Goal: Task Accomplishment & Management: Manage account settings

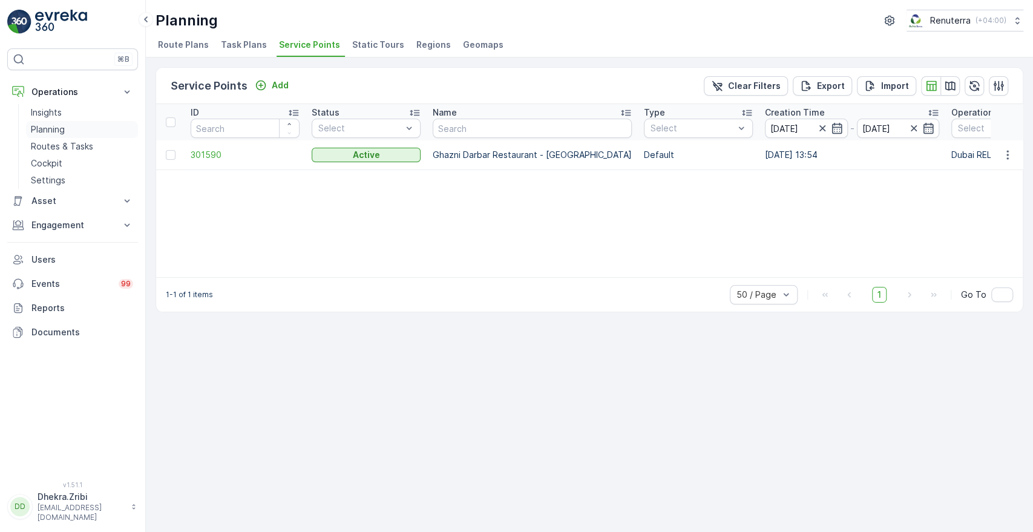
click at [58, 125] on p "Planning" at bounding box center [48, 129] width 34 height 12
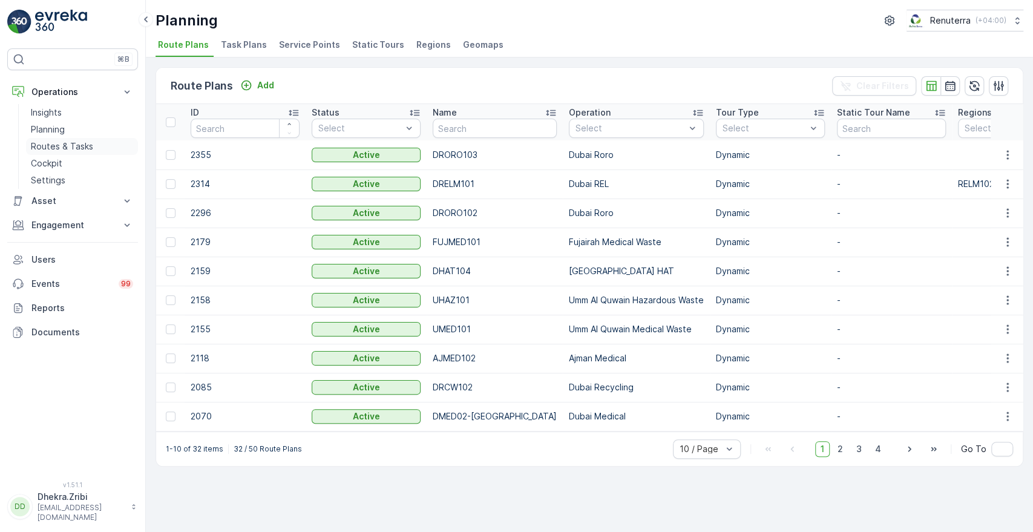
click at [38, 142] on p "Routes & Tasks" at bounding box center [62, 146] width 62 height 12
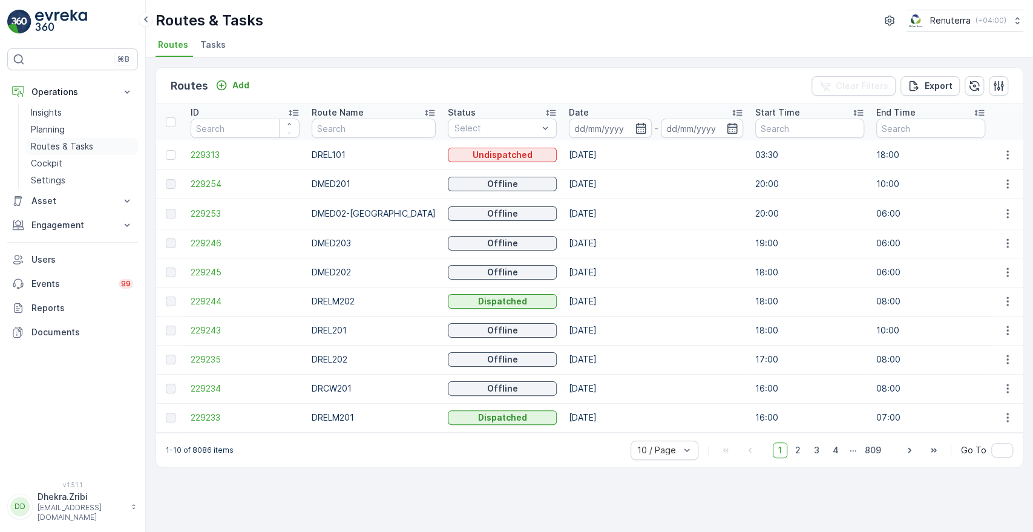
drag, startPoint x: 56, startPoint y: 140, endPoint x: 138, endPoint y: 143, distance: 81.8
click at [56, 140] on p "Routes & Tasks" at bounding box center [62, 146] width 62 height 12
click at [92, 151] on link "Routes & Tasks" at bounding box center [82, 146] width 112 height 17
click at [96, 143] on link "Routes & Tasks" at bounding box center [82, 146] width 112 height 17
click at [197, 389] on span "229234" at bounding box center [245, 389] width 109 height 12
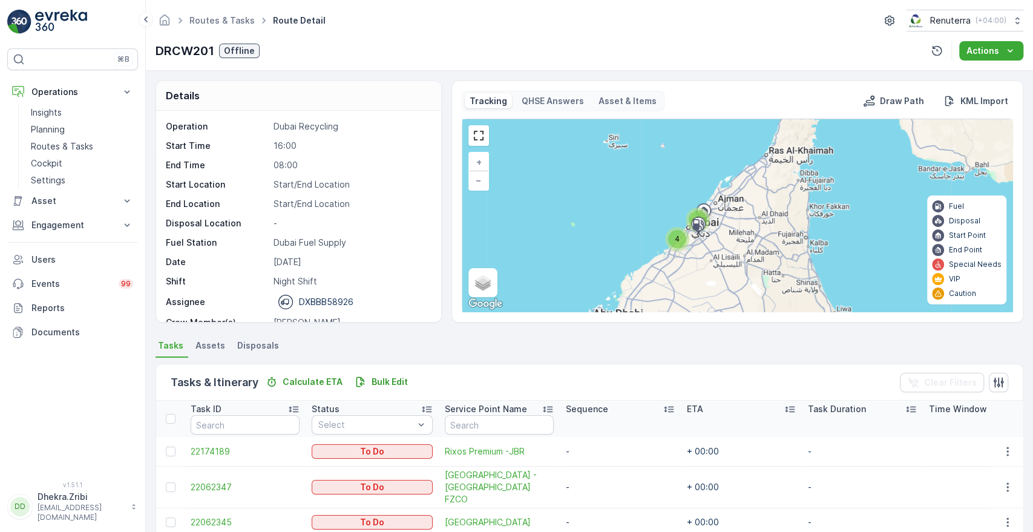
scroll to position [38, 0]
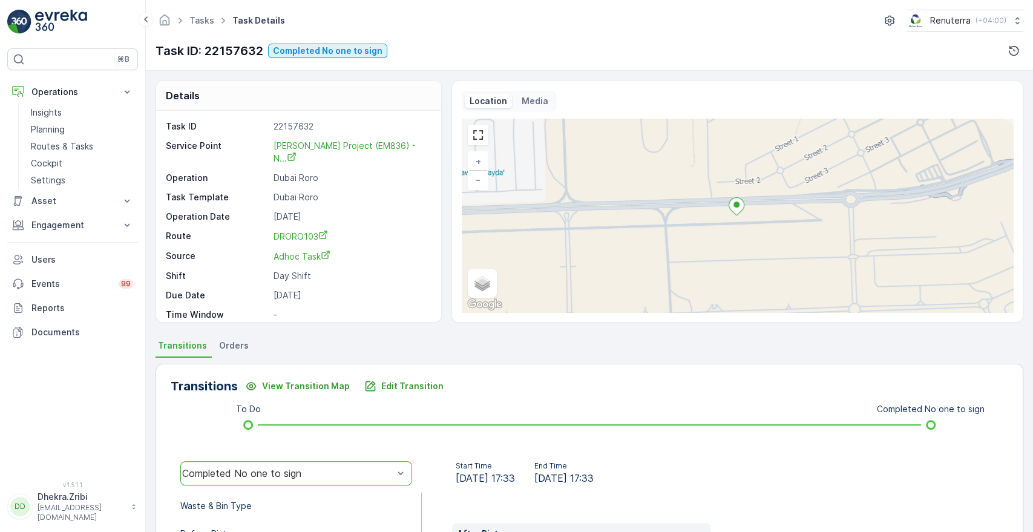
scroll to position [171, 0]
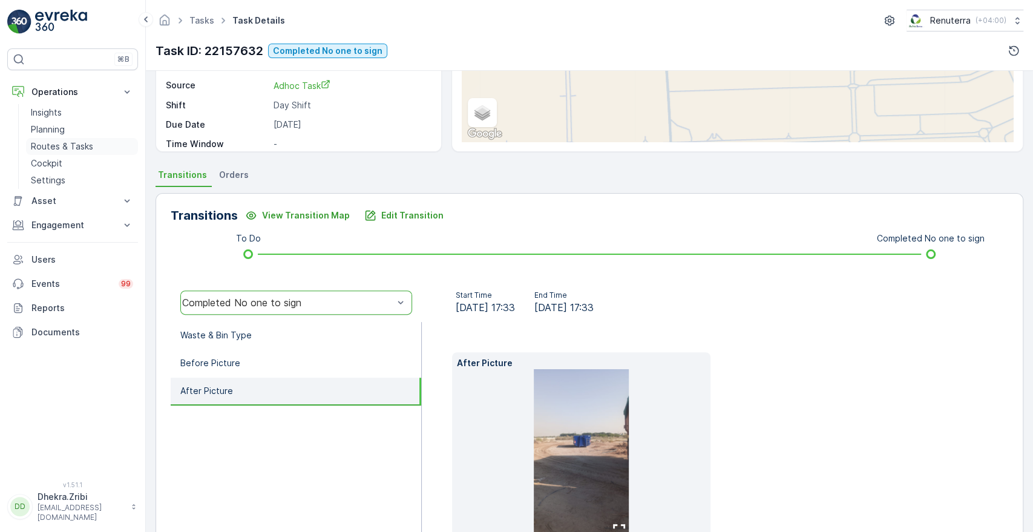
click at [48, 143] on p "Routes & Tasks" at bounding box center [62, 146] width 62 height 12
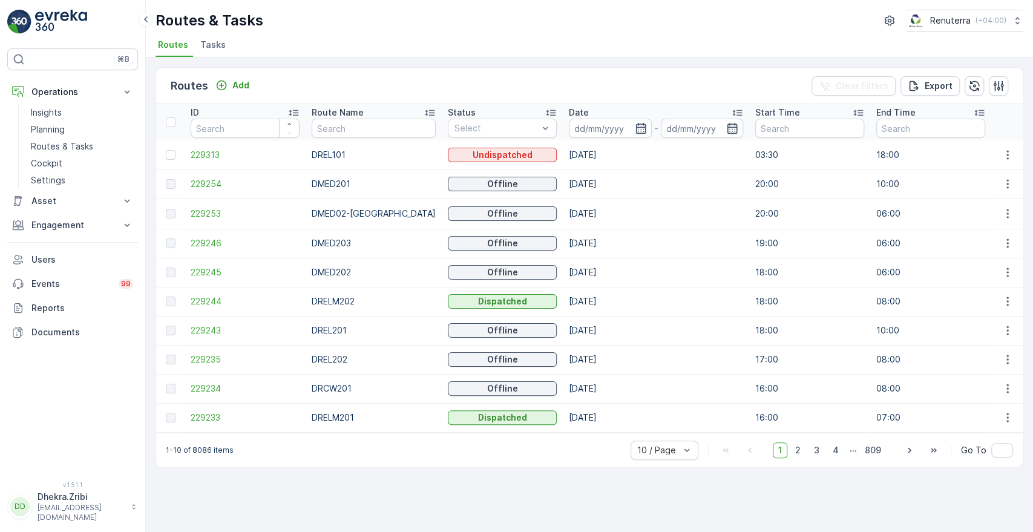
click at [223, 48] on li "Tasks" at bounding box center [214, 46] width 33 height 21
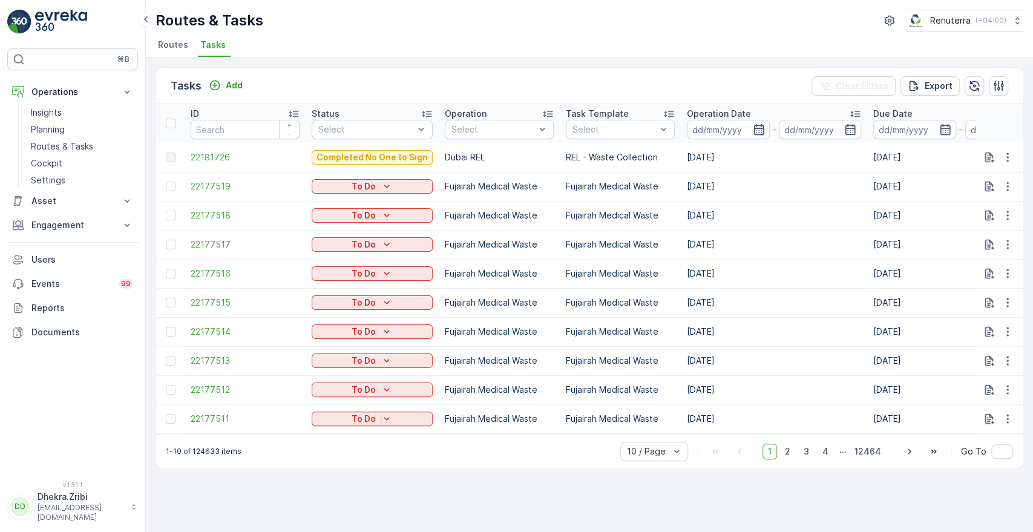
click at [753, 125] on icon "button" at bounding box center [759, 129] width 12 height 12
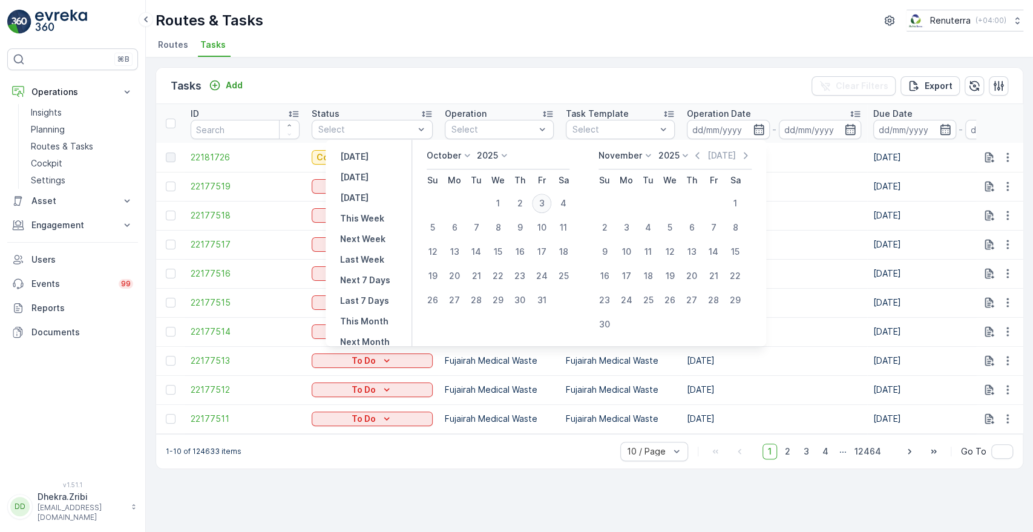
click at [544, 206] on div "3" at bounding box center [541, 203] width 19 height 19
type input "[DATE]"
click at [544, 206] on div "3" at bounding box center [541, 203] width 19 height 19
type input "[DATE]"
click at [545, 206] on div "3" at bounding box center [541, 203] width 19 height 19
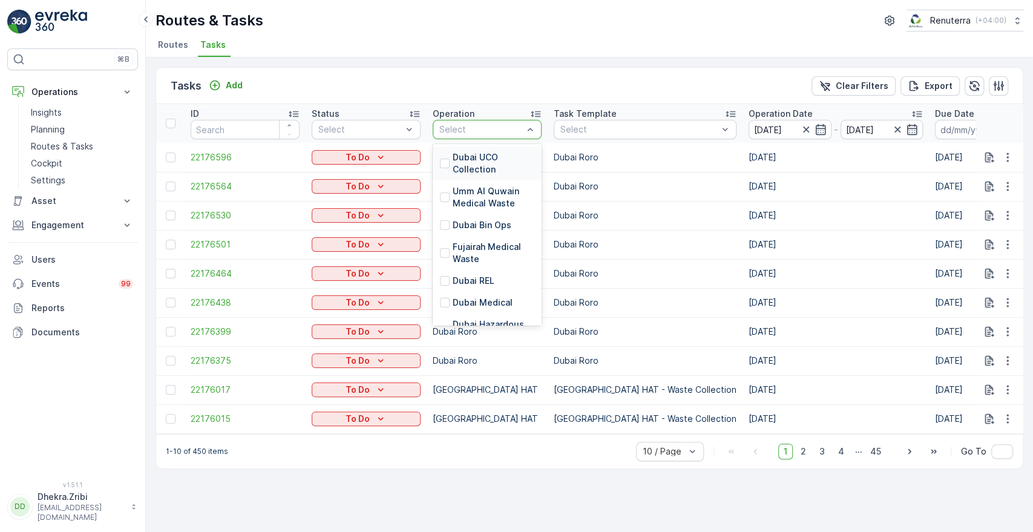
click at [489, 137] on div "Select" at bounding box center [487, 129] width 109 height 19
click at [473, 300] on p "Dubai Medical" at bounding box center [483, 303] width 60 height 12
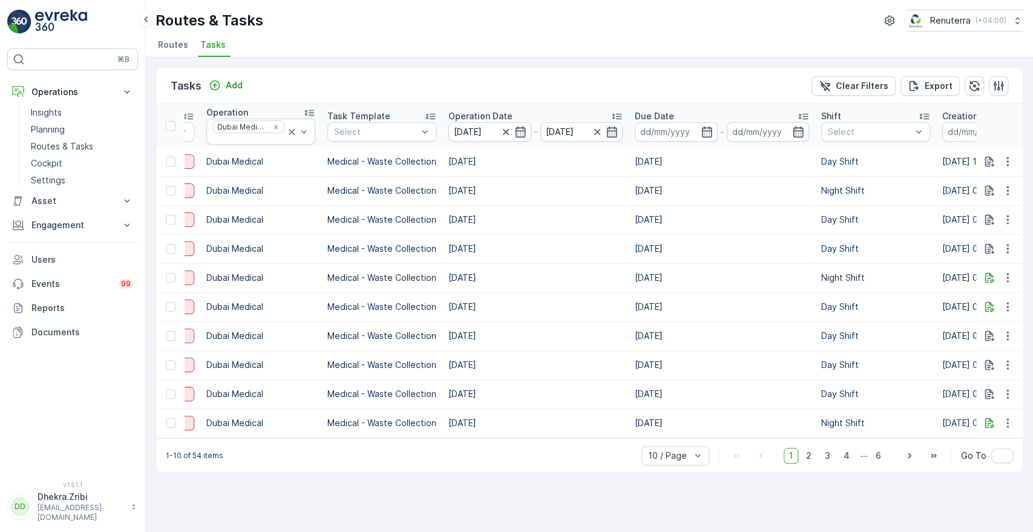
scroll to position [0, 234]
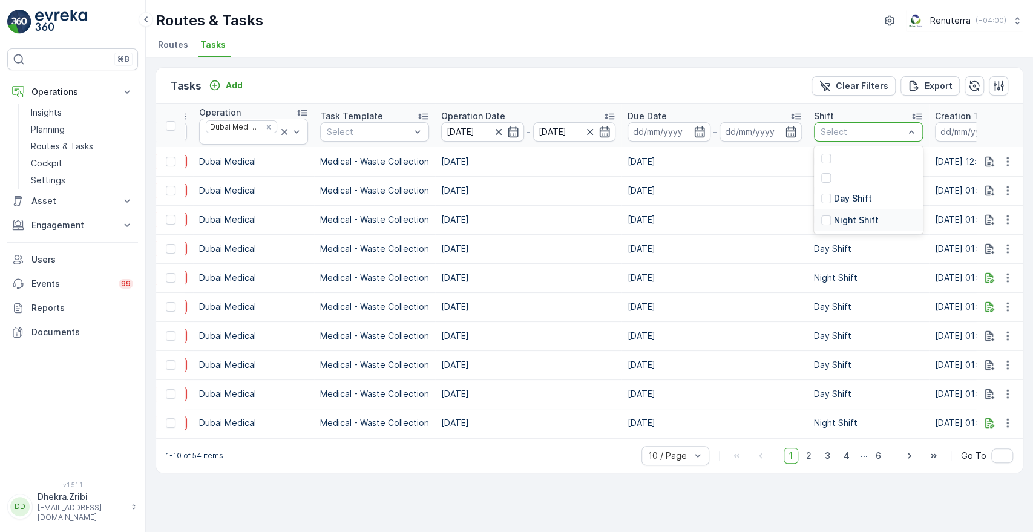
click at [834, 220] on p "Night Shift" at bounding box center [856, 220] width 45 height 12
click at [874, 134] on div "Remove Night Shift" at bounding box center [870, 132] width 13 height 10
click at [852, 202] on p "Day Shift" at bounding box center [853, 199] width 38 height 12
drag, startPoint x: 468, startPoint y: 436, endPoint x: 558, endPoint y: 449, distance: 90.5
click at [574, 433] on td "[DATE]" at bounding box center [528, 423] width 186 height 29
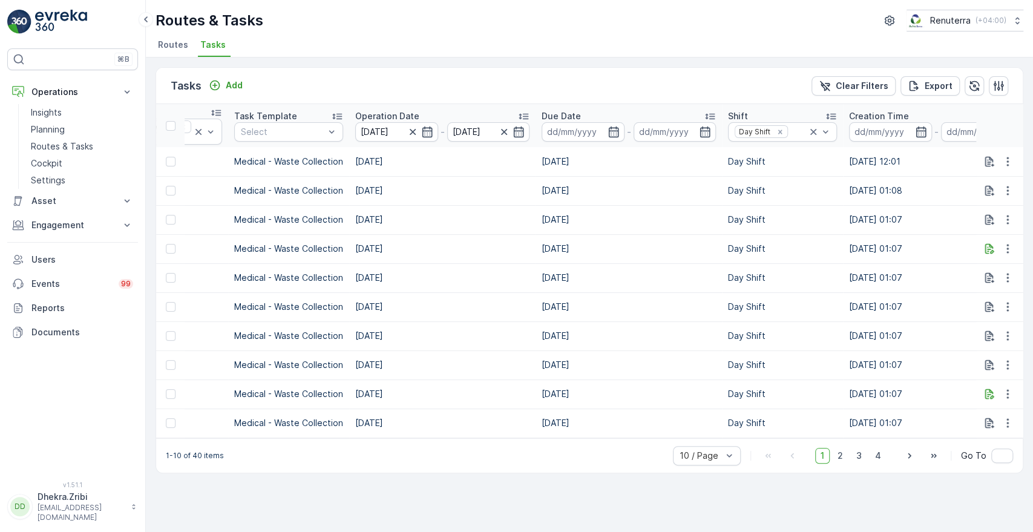
scroll to position [0, 320]
click at [617, 133] on icon "button" at bounding box center [613, 131] width 10 height 11
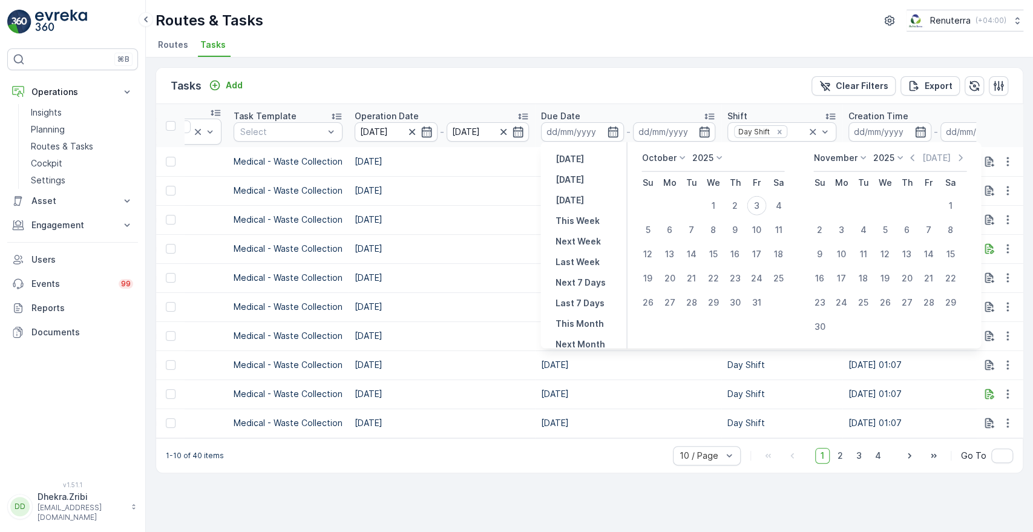
click at [716, 85] on div "Tasks Add Clear Filters Export" at bounding box center [589, 86] width 867 height 36
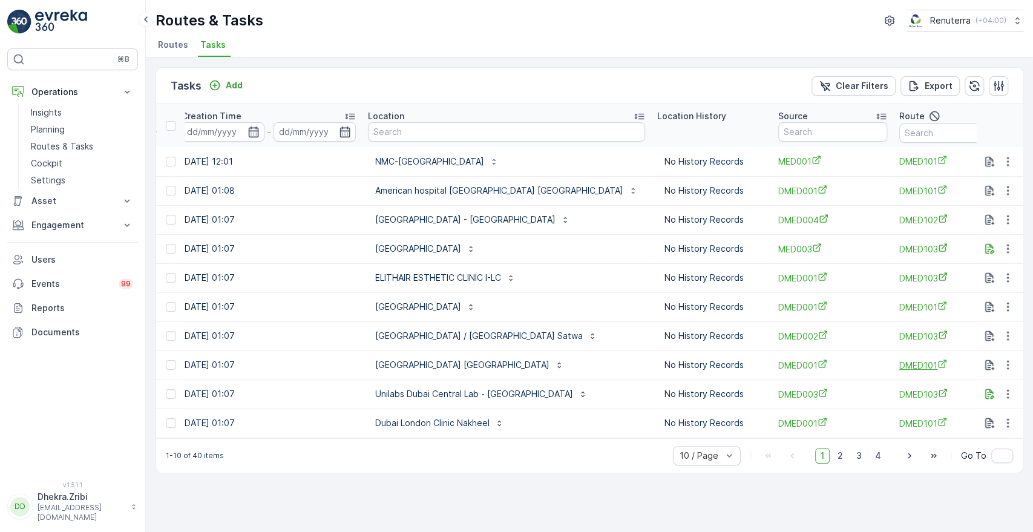
scroll to position [0, 996]
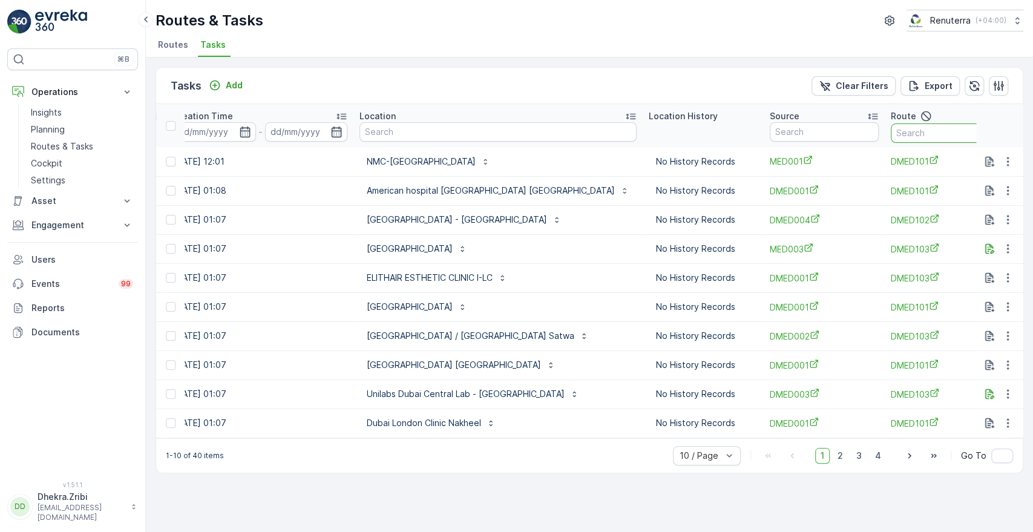
click at [891, 134] on input "text" at bounding box center [945, 132] width 109 height 19
type input "10"
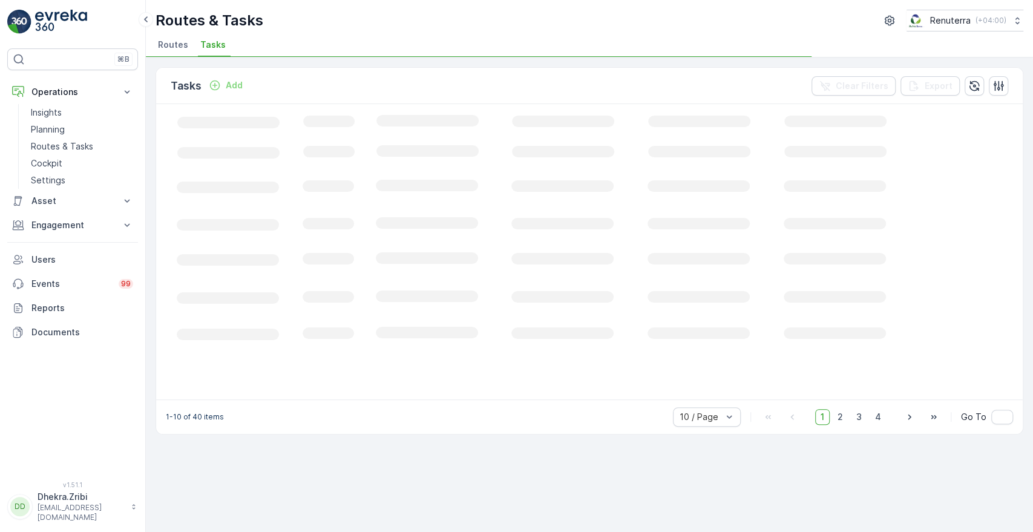
scroll to position [0, 295]
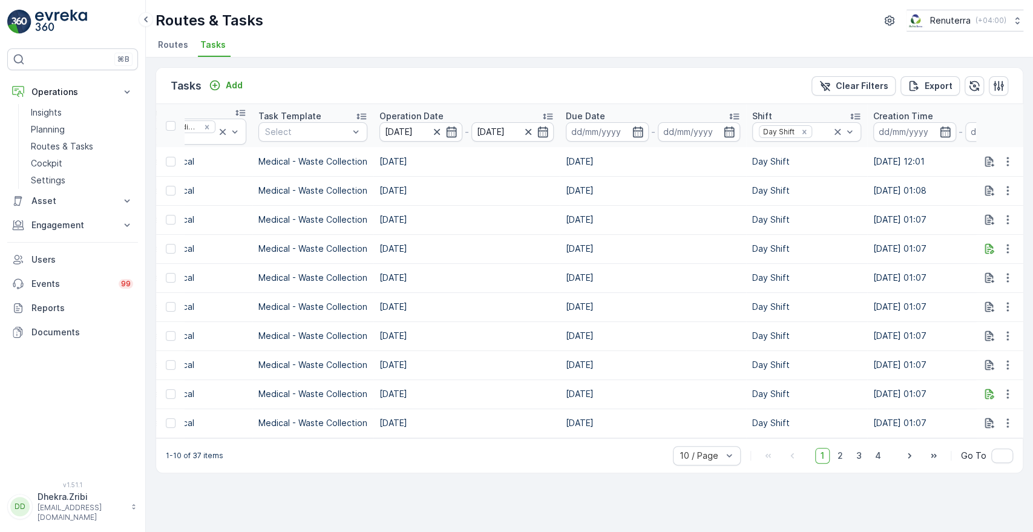
drag, startPoint x: 636, startPoint y: 443, endPoint x: 820, endPoint y: 440, distance: 184.7
click at [829, 440] on div "Tasks Add Clear Filters Export ID Status Select Operation Dubai Medical Task Te…" at bounding box center [590, 270] width 868 height 406
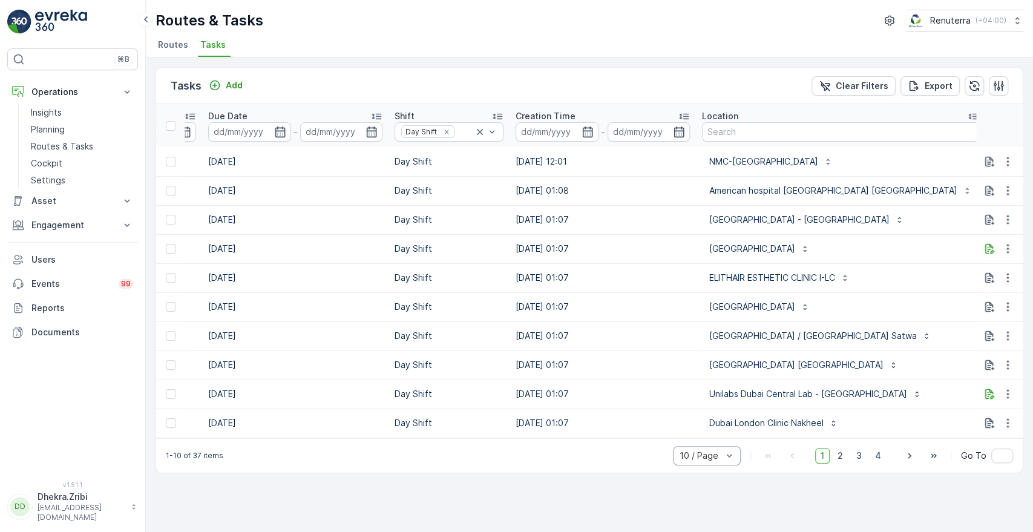
scroll to position [0, 621]
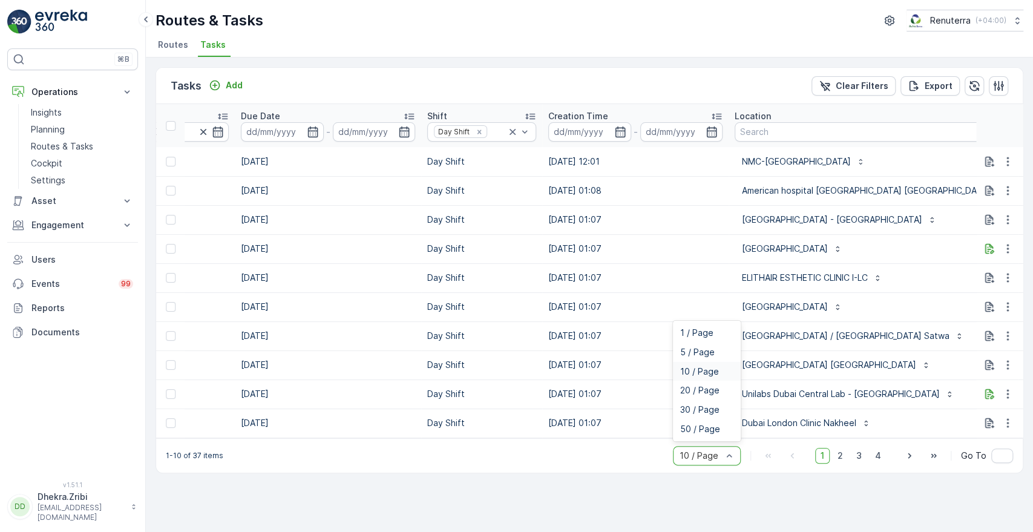
drag, startPoint x: 713, startPoint y: 459, endPoint x: 706, endPoint y: 458, distance: 6.7
click at [703, 432] on span "50 / Page" at bounding box center [700, 429] width 40 height 10
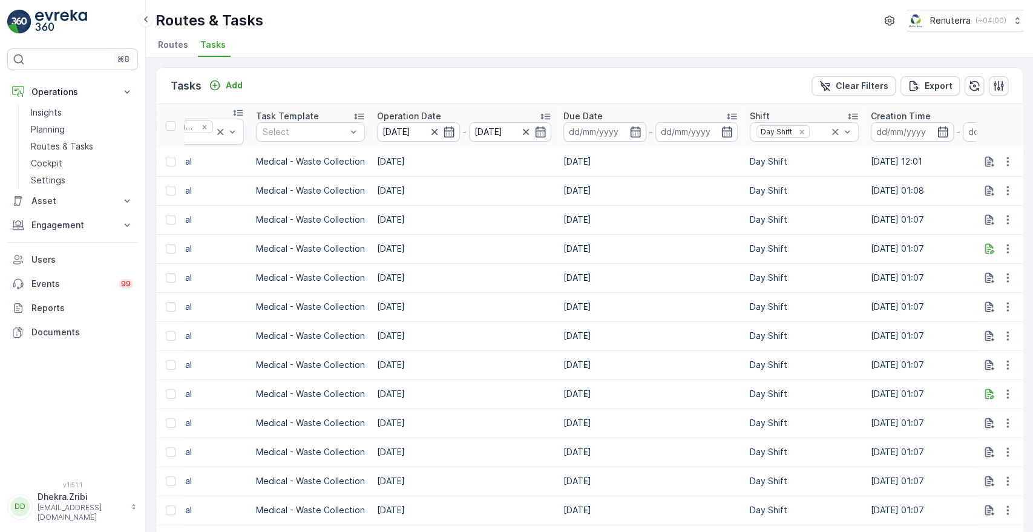
click at [739, 272] on td "[DATE]" at bounding box center [651, 277] width 186 height 29
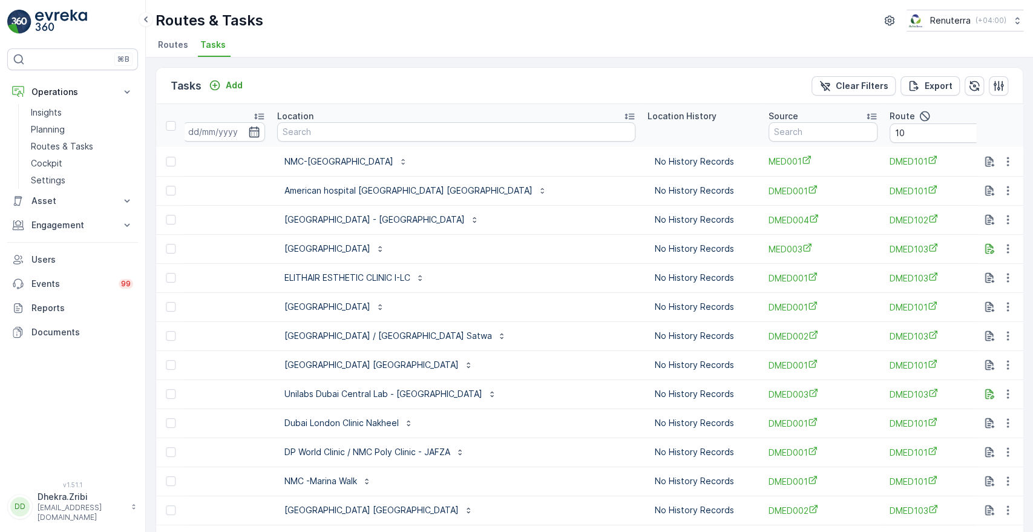
scroll to position [0, 1105]
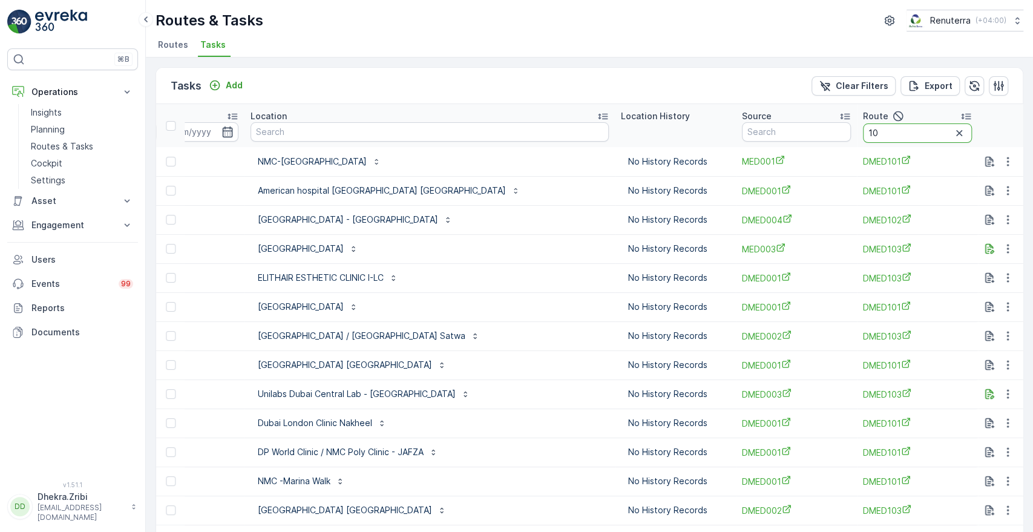
click at [863, 128] on input "10" at bounding box center [917, 132] width 109 height 19
type input "103"
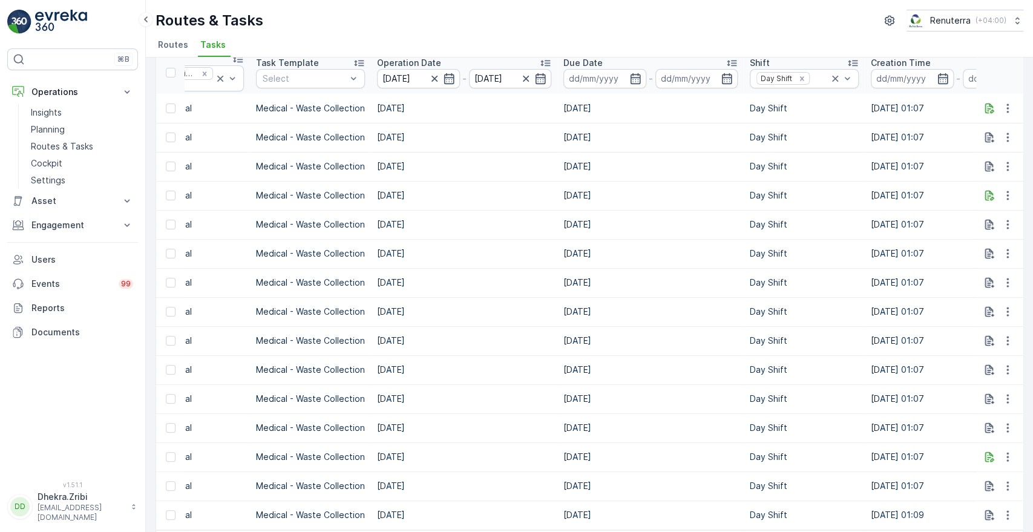
scroll to position [101, 0]
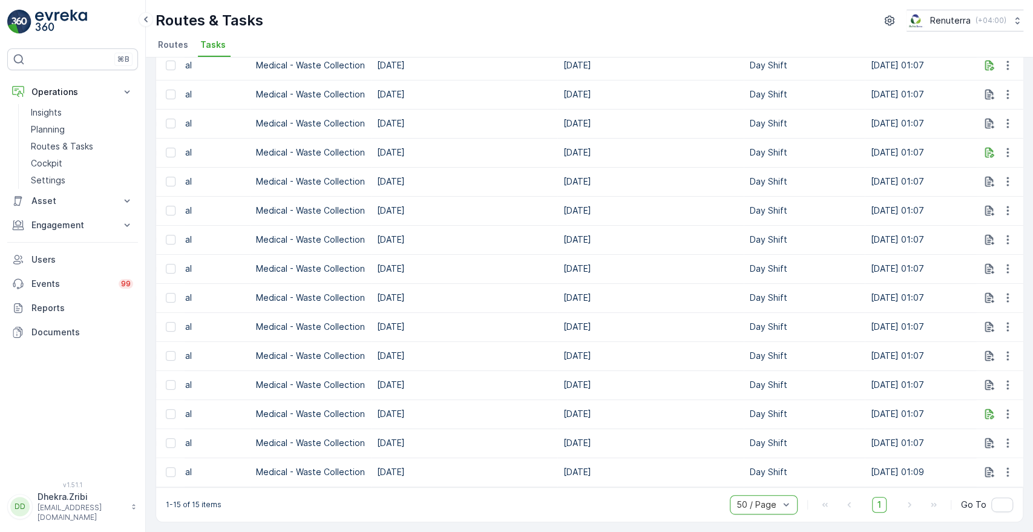
drag, startPoint x: 541, startPoint y: 481, endPoint x: 564, endPoint y: 497, distance: 27.7
click at [573, 482] on div "ID Status Select Operation Dubai Medical Task Template Select Operation Date 03…" at bounding box center [589, 247] width 867 height 479
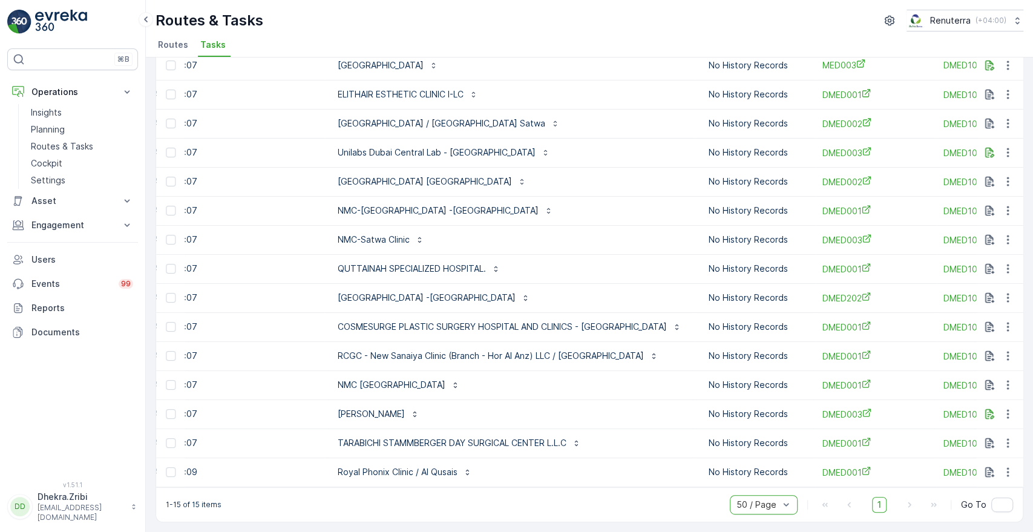
scroll to position [0, 1022]
click at [615, 466] on div "Royal Phonix Clinic / Al Qusais" at bounding box center [512, 472] width 358 height 19
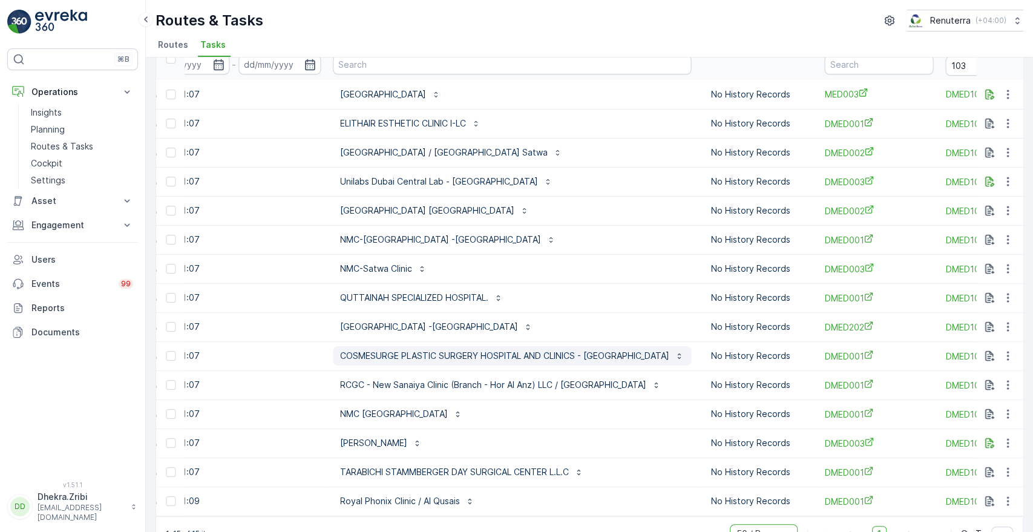
scroll to position [101, 0]
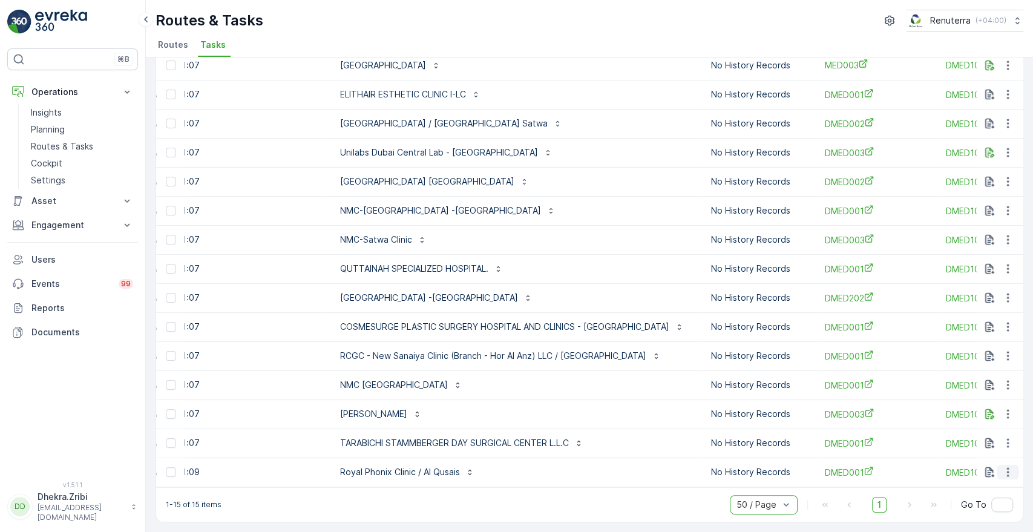
click at [1010, 466] on icon "button" at bounding box center [1008, 472] width 12 height 12
click at [995, 415] on div "Change Route" at bounding box center [988, 409] width 91 height 17
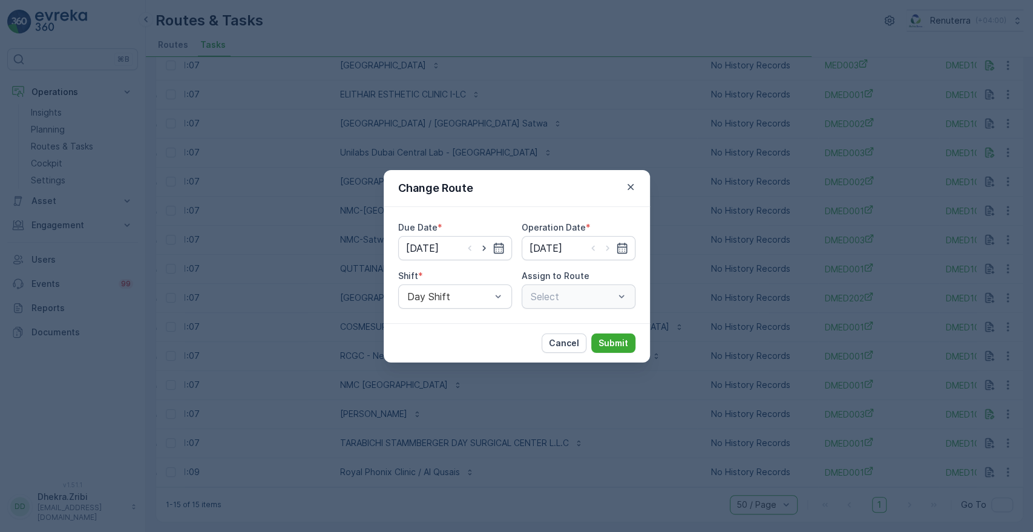
type input "[DATE]"
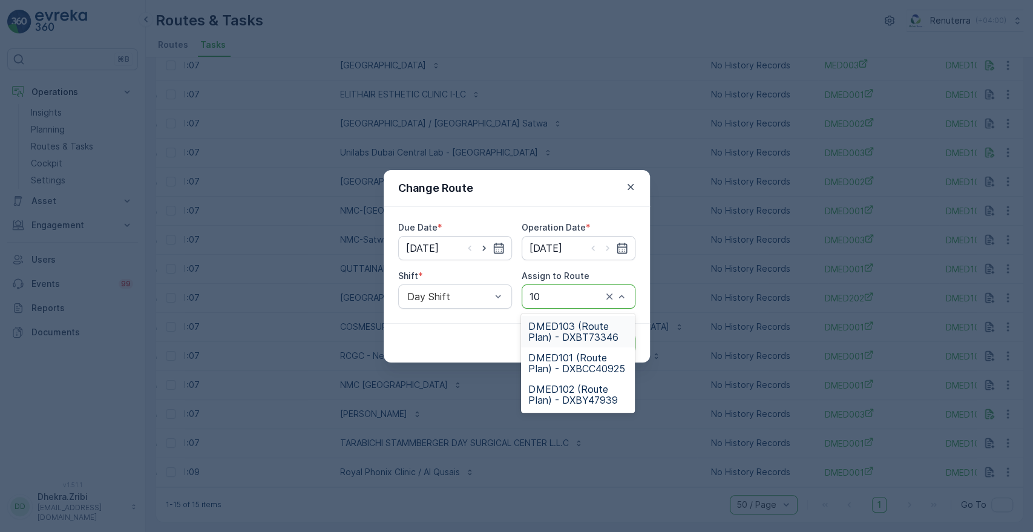
type input "101"
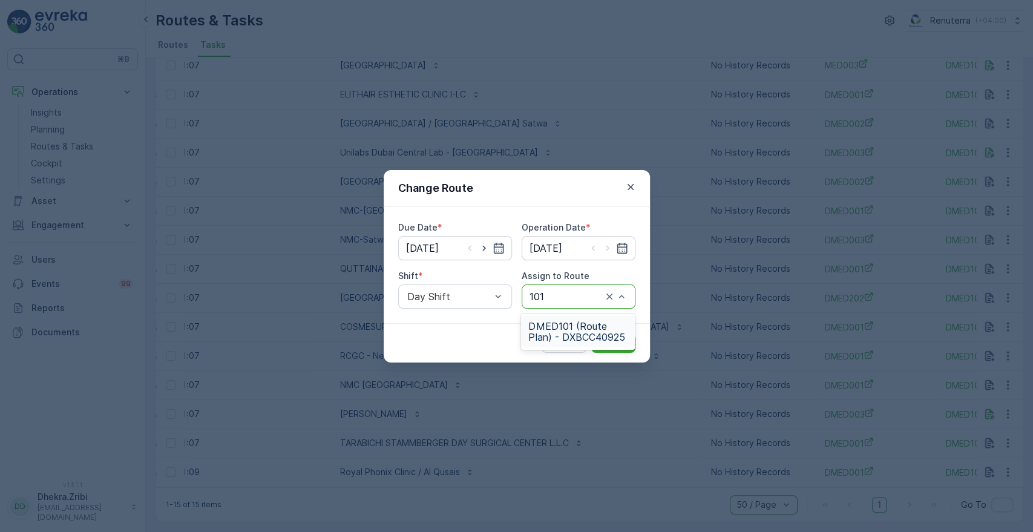
click at [579, 324] on span "DMED101 (Route Plan) - DXBCC40925" at bounding box center [577, 332] width 99 height 22
click at [605, 346] on p "Submit" at bounding box center [614, 343] width 30 height 12
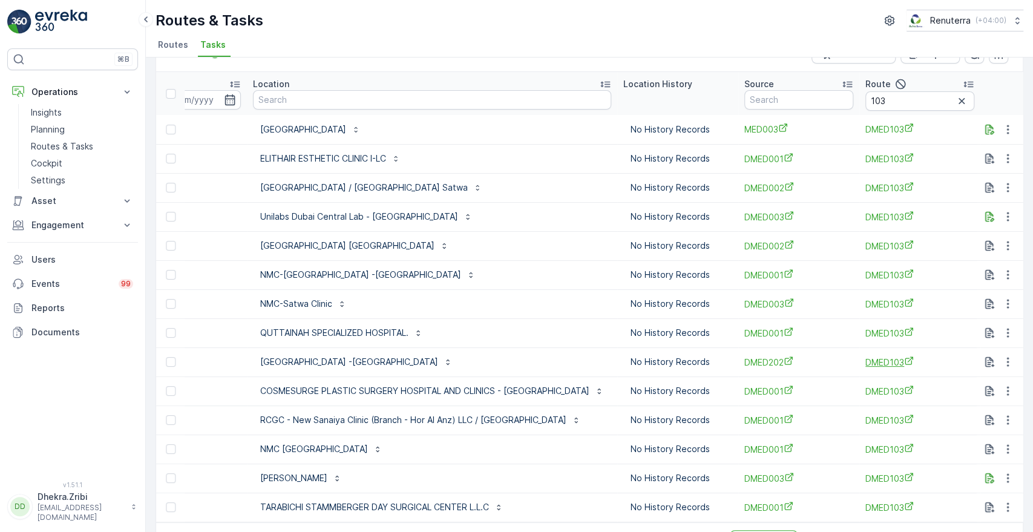
scroll to position [0, 0]
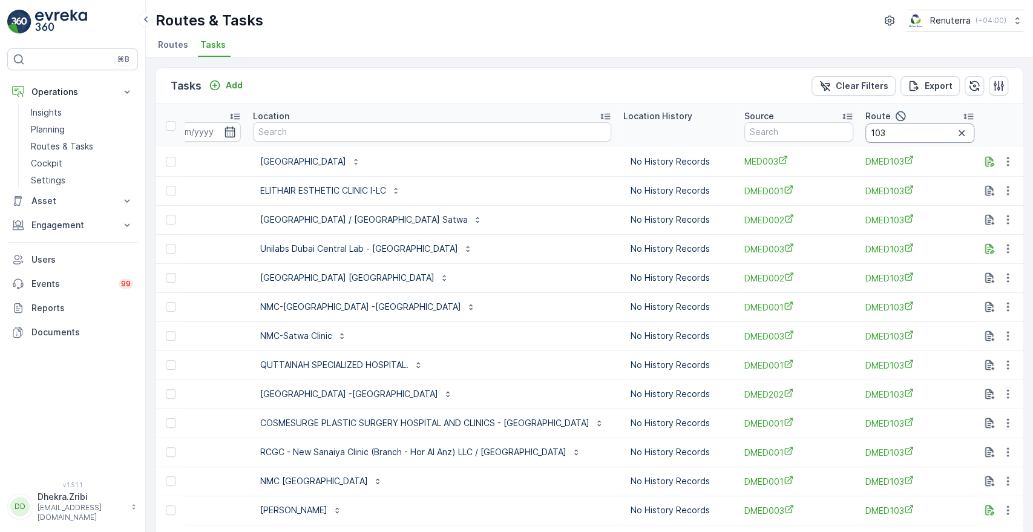
click at [868, 132] on input "103" at bounding box center [920, 132] width 109 height 19
type input "10`1"
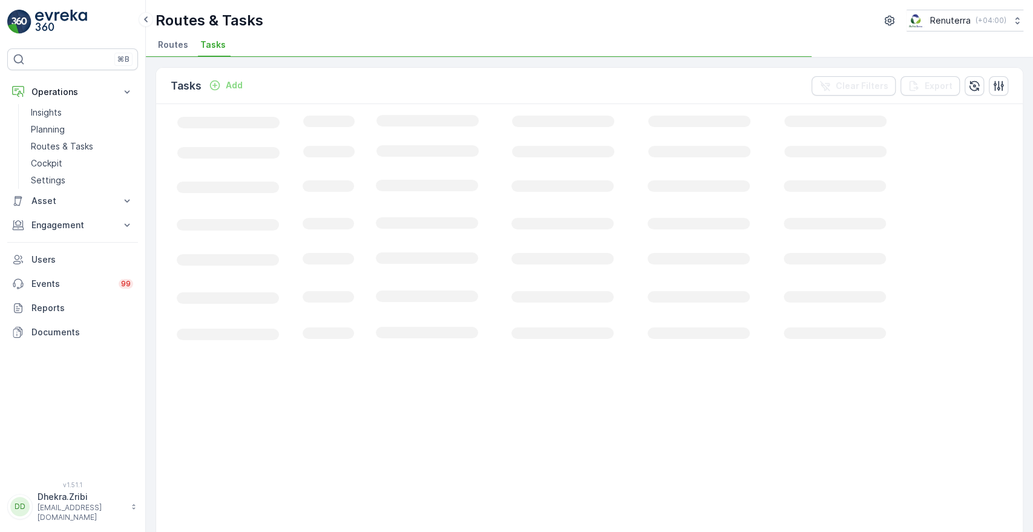
scroll to position [0, 298]
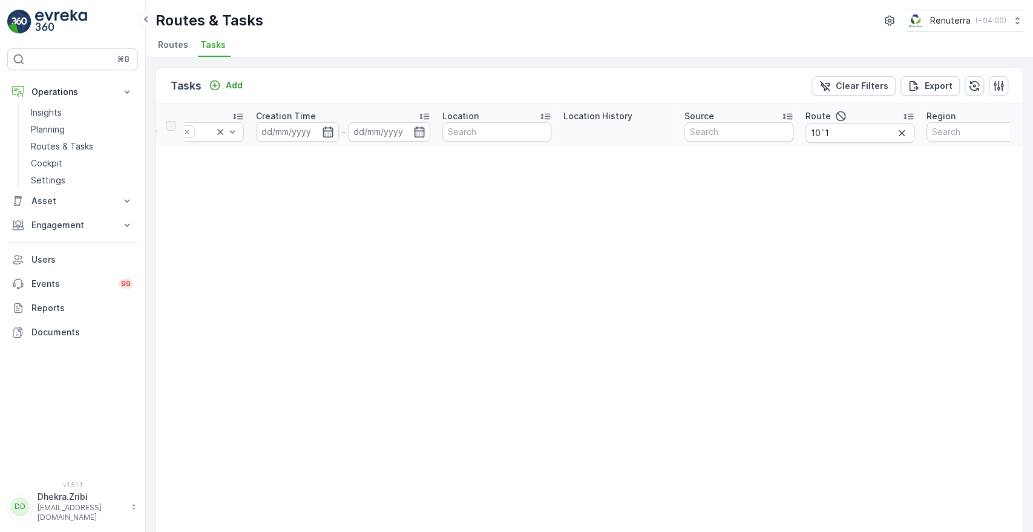
scroll to position [0, 949]
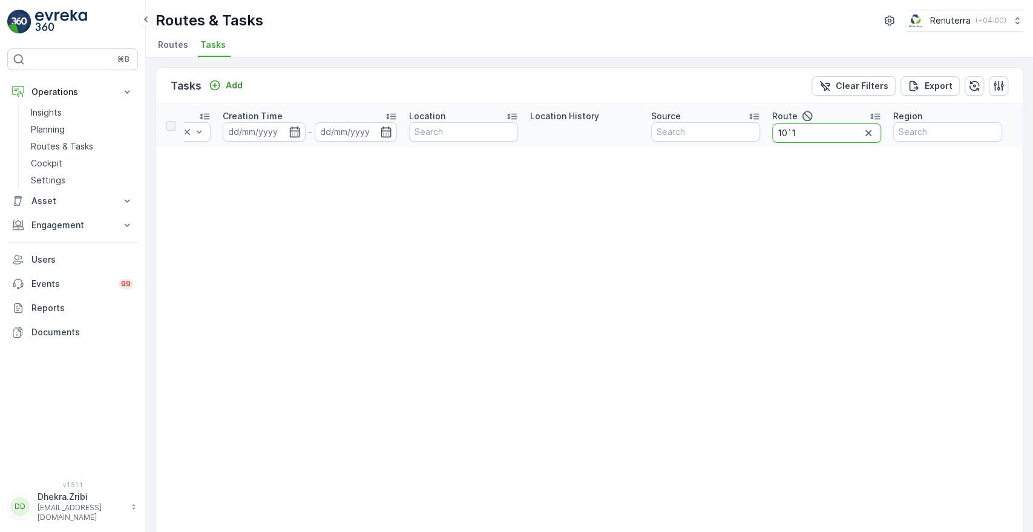
click at [823, 134] on input "10`1" at bounding box center [826, 132] width 109 height 19
type input "103"
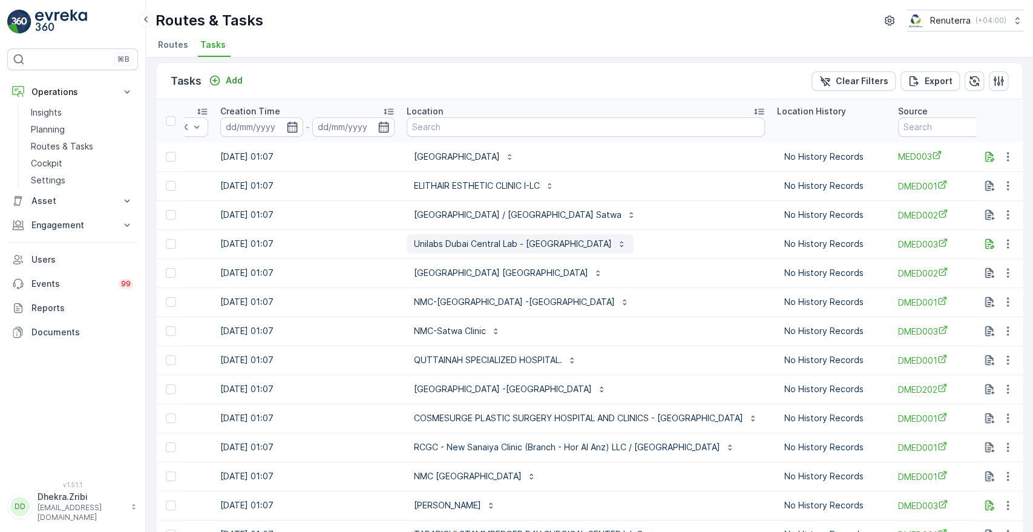
scroll to position [72, 0]
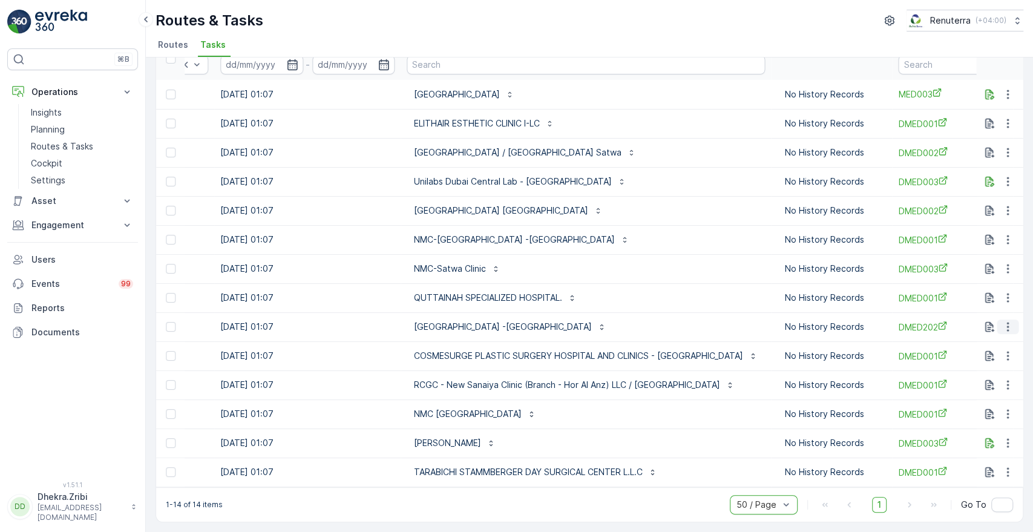
click at [1002, 325] on icon "button" at bounding box center [1008, 327] width 12 height 12
click at [981, 380] on div "Change Route" at bounding box center [988, 373] width 91 height 17
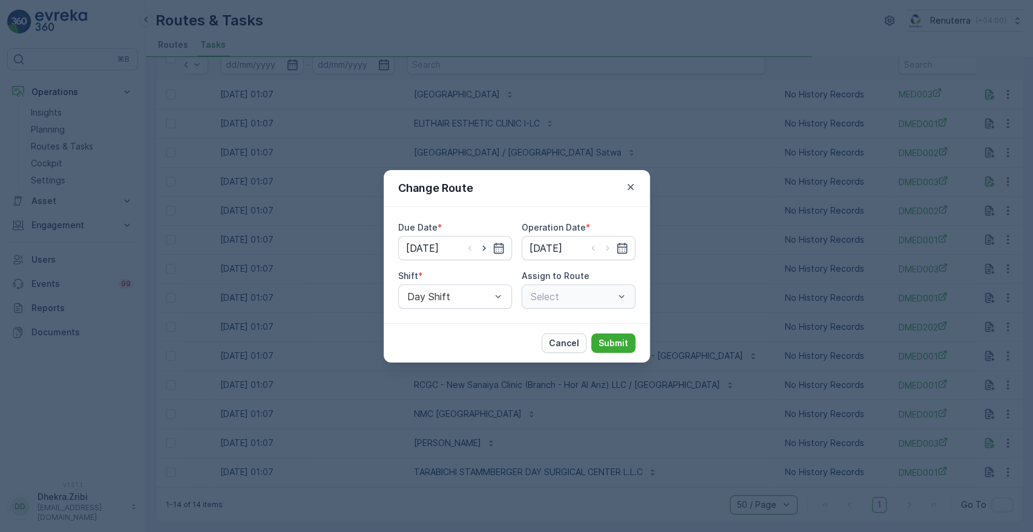
type input "[DATE]"
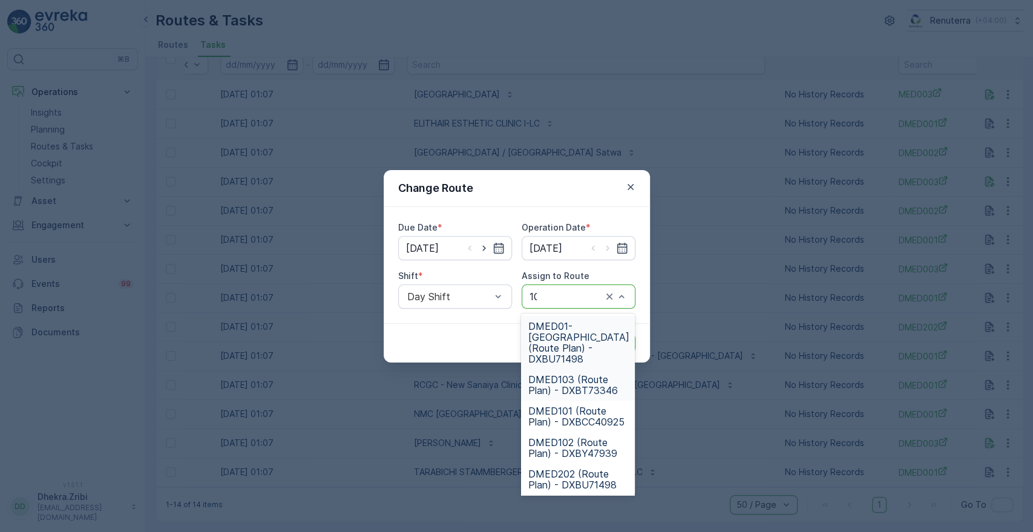
type input "102"
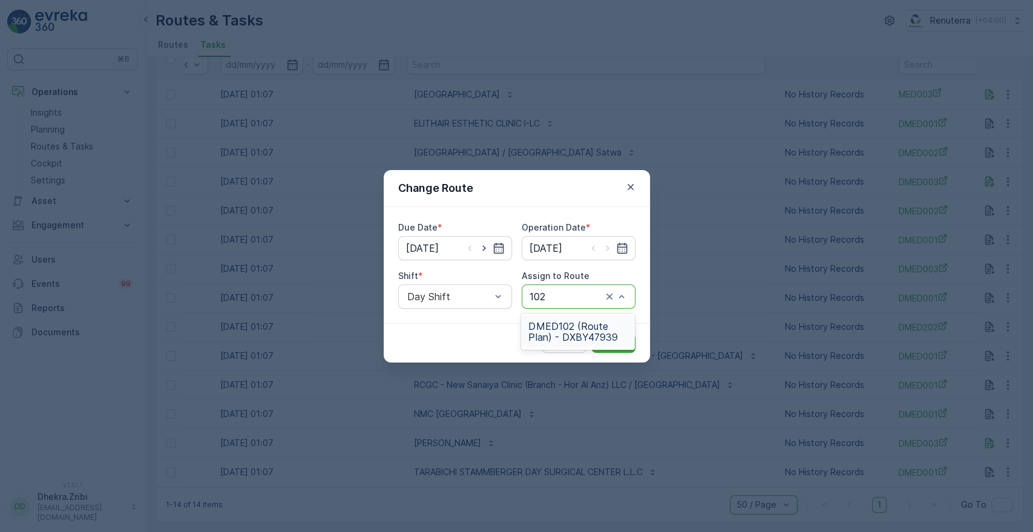
click at [589, 323] on span "DMED102 (Route Plan) - DXBY47939" at bounding box center [577, 332] width 99 height 22
click at [605, 338] on p "Submit" at bounding box center [614, 343] width 30 height 12
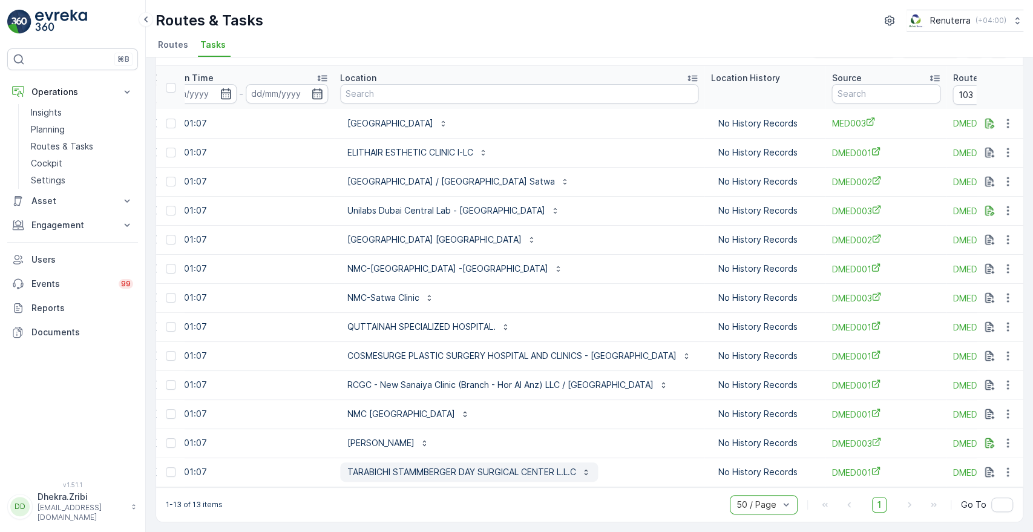
scroll to position [0, 0]
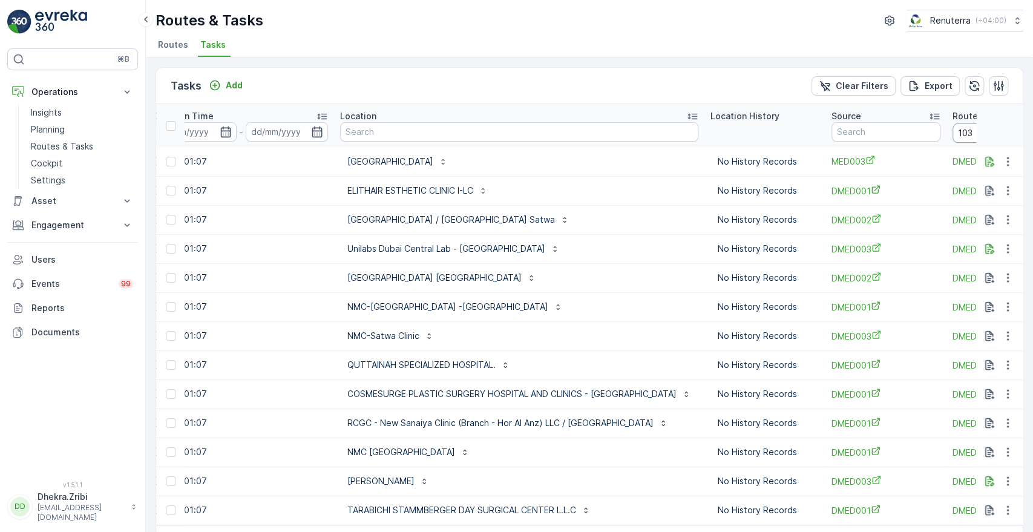
click at [953, 134] on input "103" at bounding box center [1007, 132] width 109 height 19
type input "101"
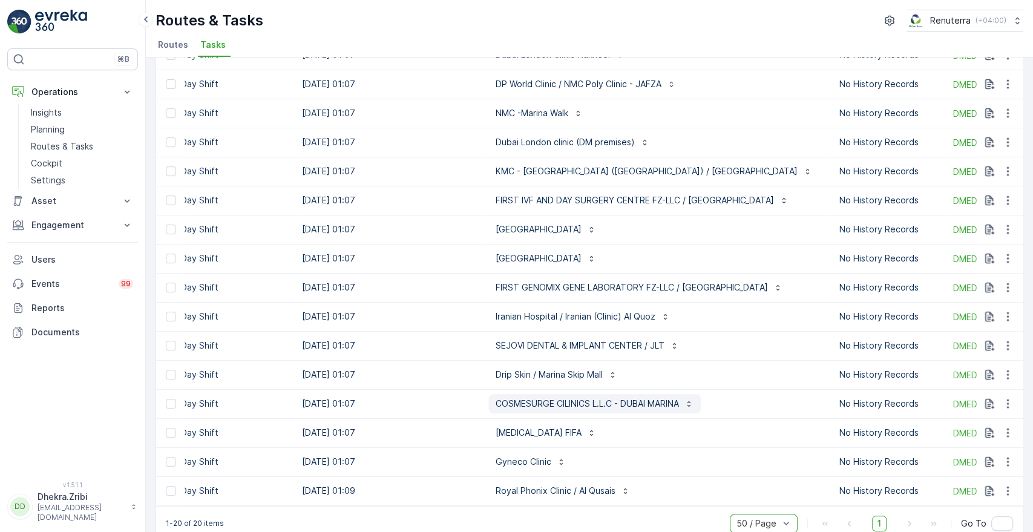
scroll to position [246, 0]
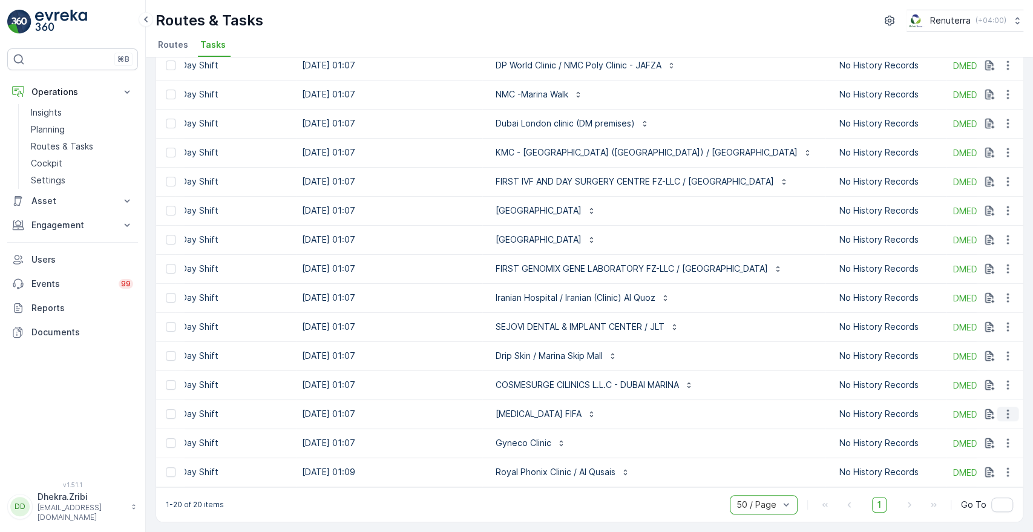
click at [1002, 408] on icon "button" at bounding box center [1008, 414] width 12 height 12
click at [975, 459] on span "Change Route" at bounding box center [976, 461] width 59 height 12
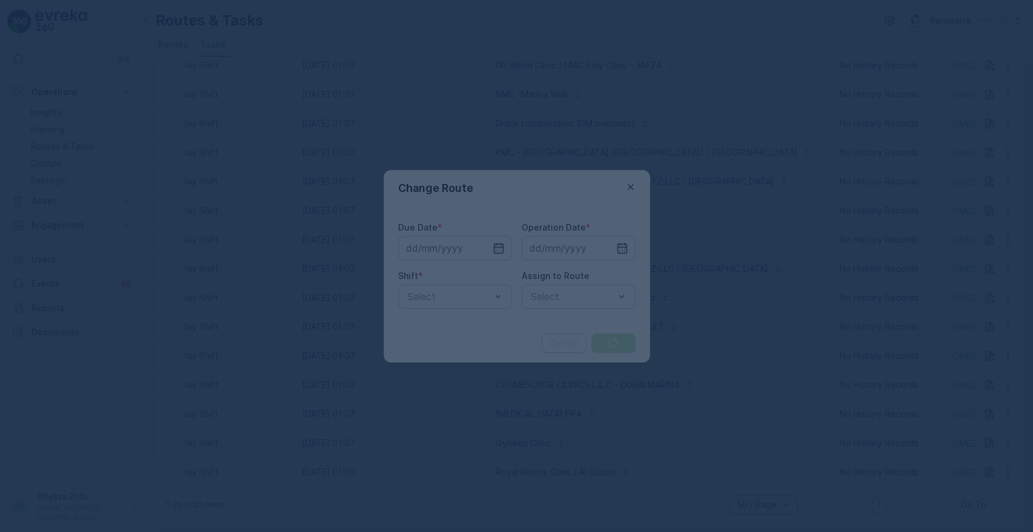
type input "[DATE]"
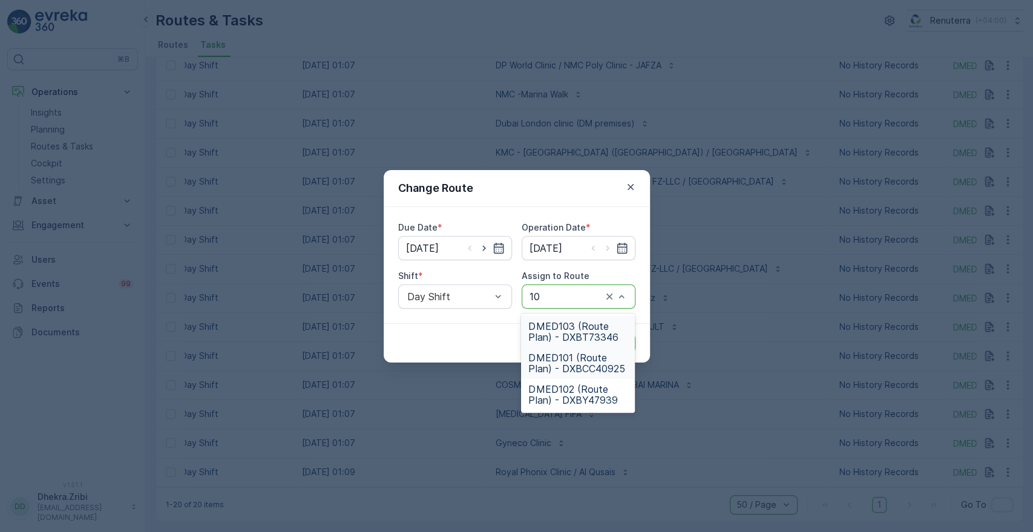
type input "103"
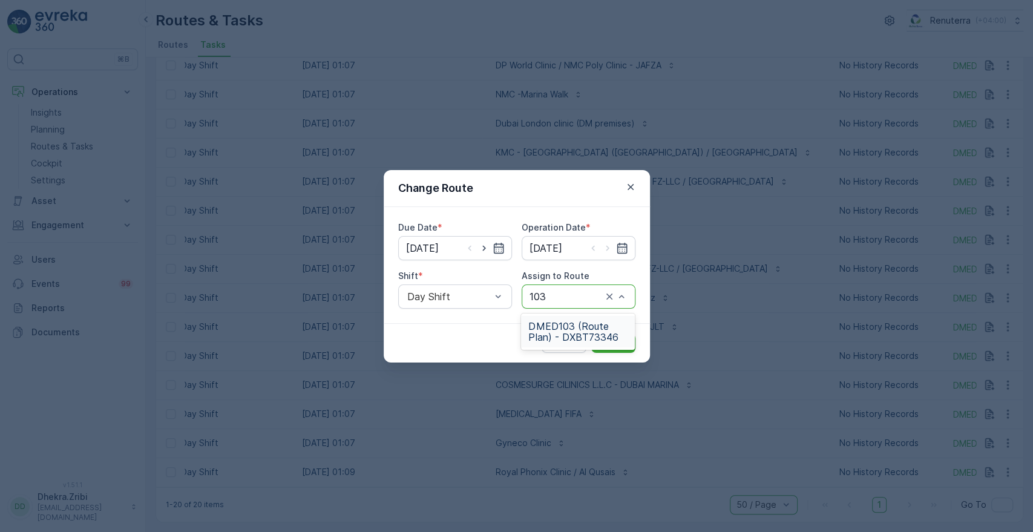
click at [577, 334] on span "DMED103 (Route Plan) - DXBT73346" at bounding box center [577, 332] width 99 height 22
click at [593, 338] on button "Submit" at bounding box center [613, 343] width 44 height 19
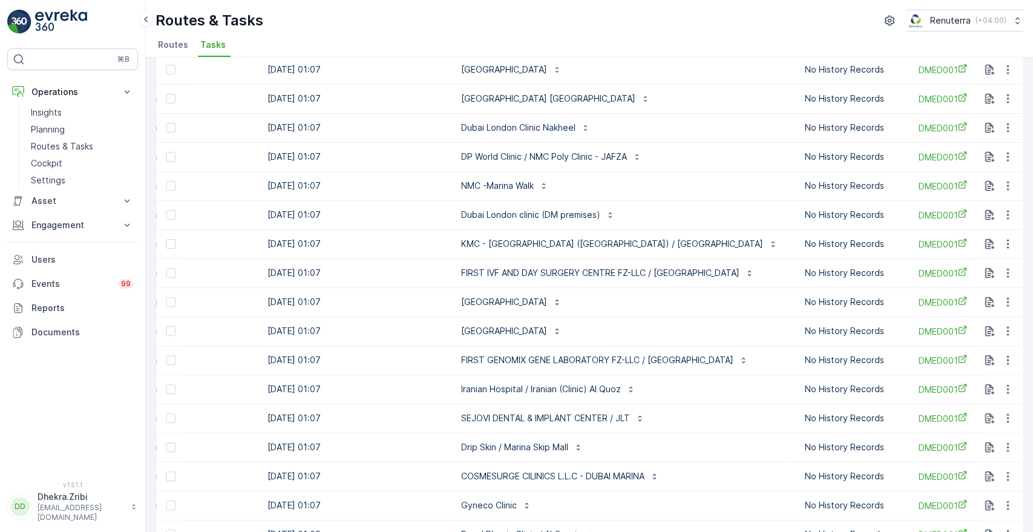
scroll to position [217, 0]
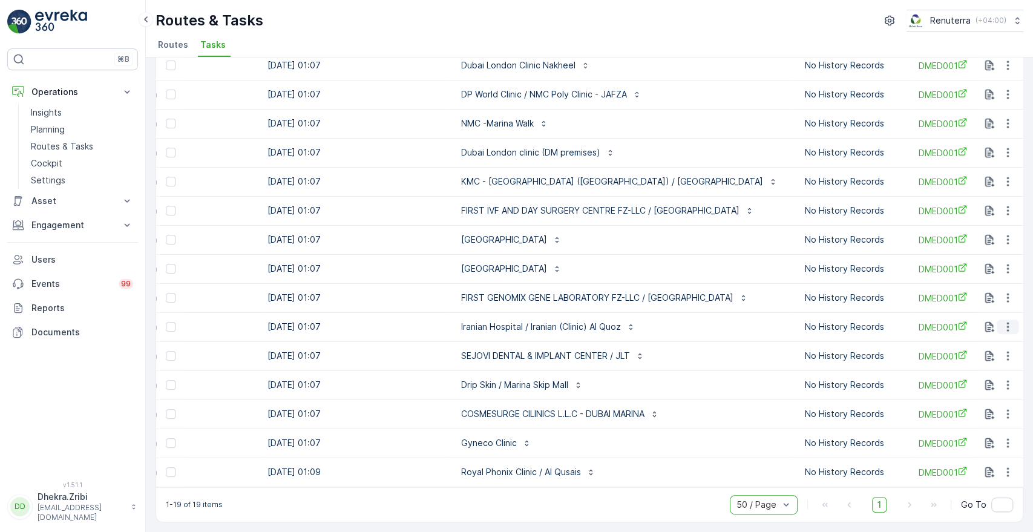
drag, startPoint x: 1007, startPoint y: 318, endPoint x: 1004, endPoint y: 324, distance: 7.6
click at [1007, 321] on icon "button" at bounding box center [1008, 327] width 12 height 12
click at [988, 417] on div "Delete" at bounding box center [988, 412] width 91 height 17
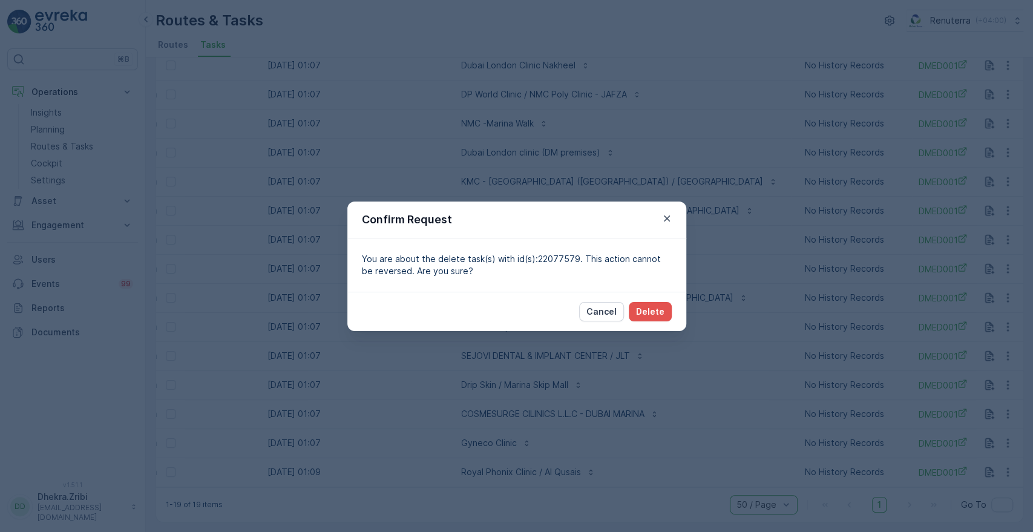
click at [679, 223] on div "Confirm Request" at bounding box center [516, 220] width 339 height 37
click at [671, 220] on icon "button" at bounding box center [667, 218] width 12 height 12
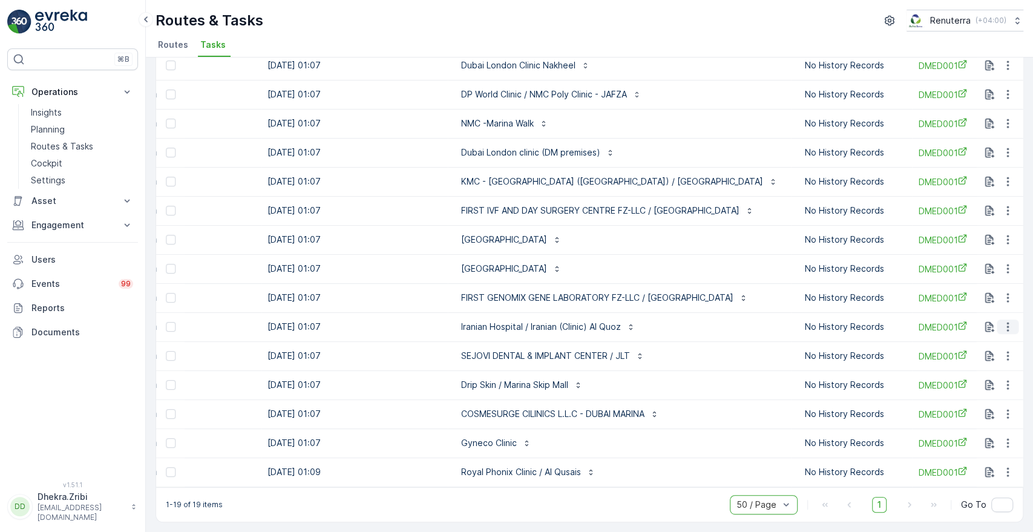
click at [1013, 323] on button "button" at bounding box center [1008, 327] width 22 height 15
click at [996, 392] on span "Remove from Route" at bounding box center [988, 390] width 82 height 12
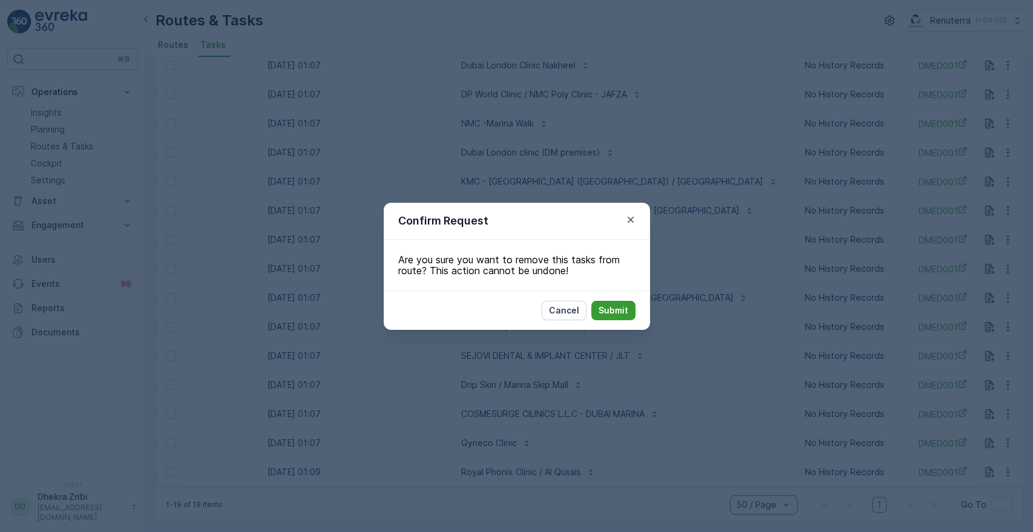
click at [620, 311] on p "Submit" at bounding box center [614, 311] width 30 height 12
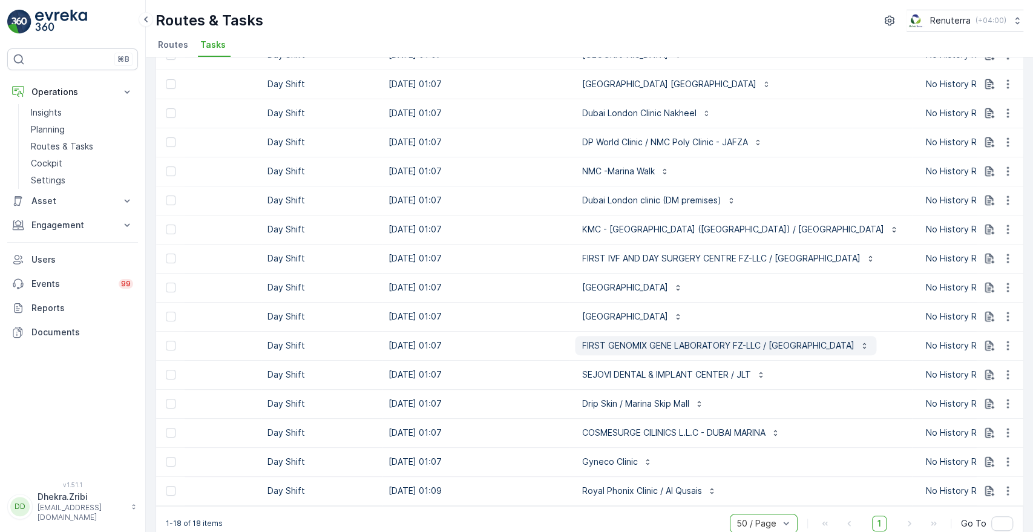
scroll to position [188, 0]
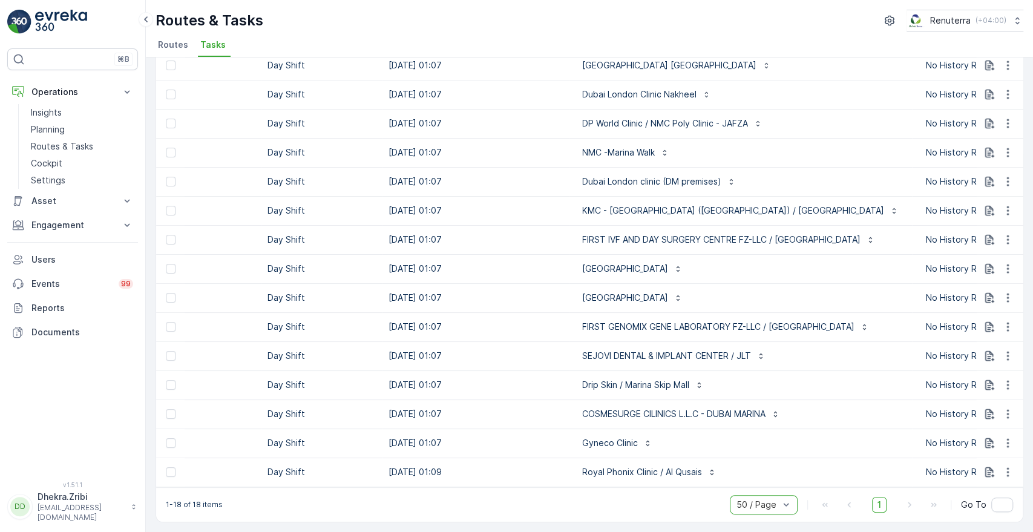
drag, startPoint x: 615, startPoint y: 480, endPoint x: 725, endPoint y: 478, distance: 109.6
click at [725, 479] on td "Royal Phonix Clinic / Al Qusais" at bounding box center [740, 472] width 343 height 29
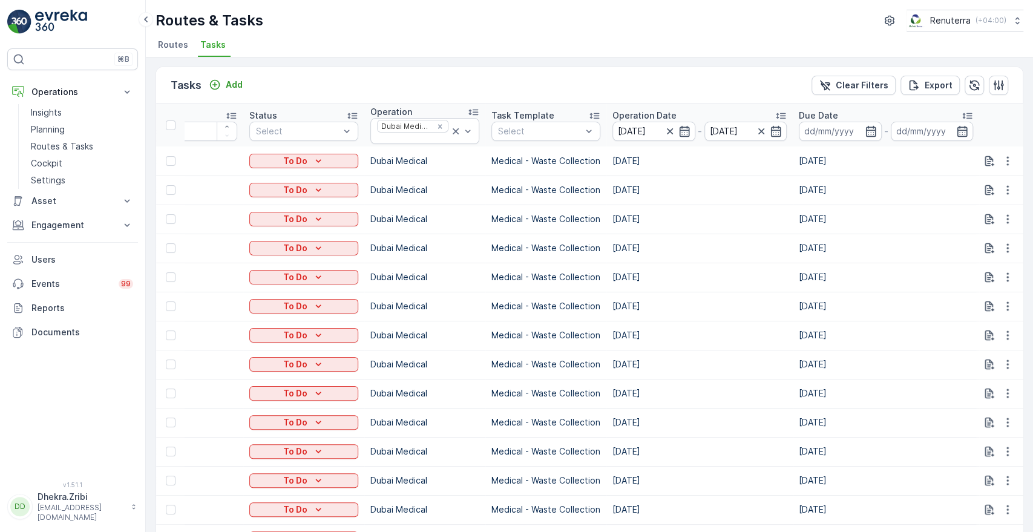
scroll to position [0, 0]
click at [439, 126] on icon "Remove Dubai Medical" at bounding box center [440, 127] width 4 height 4
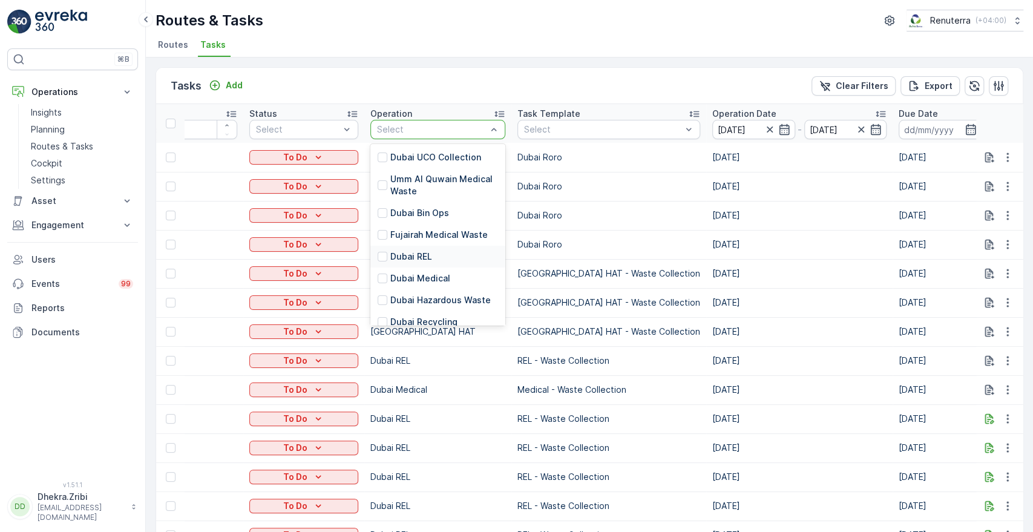
click at [422, 257] on p "Dubai REL" at bounding box center [411, 257] width 42 height 12
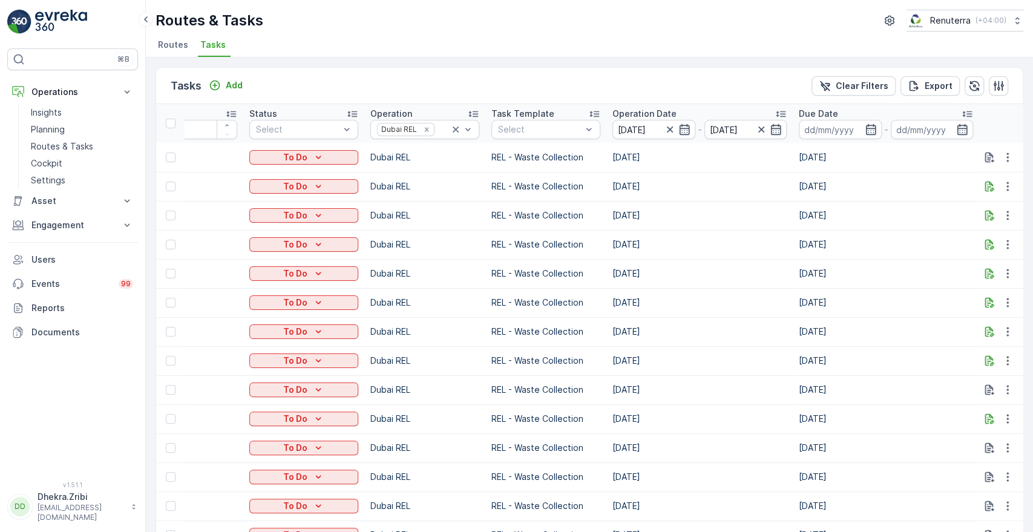
click at [746, 240] on td "[DATE]" at bounding box center [700, 244] width 186 height 29
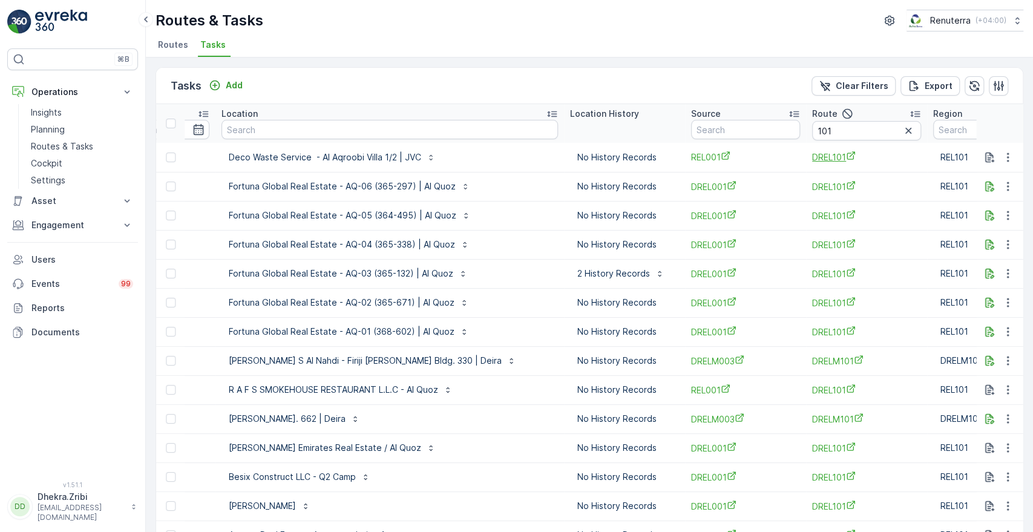
scroll to position [0, 1136]
click at [810, 130] on input "101" at bounding box center [864, 130] width 109 height 19
type input "1"
type input "dre"
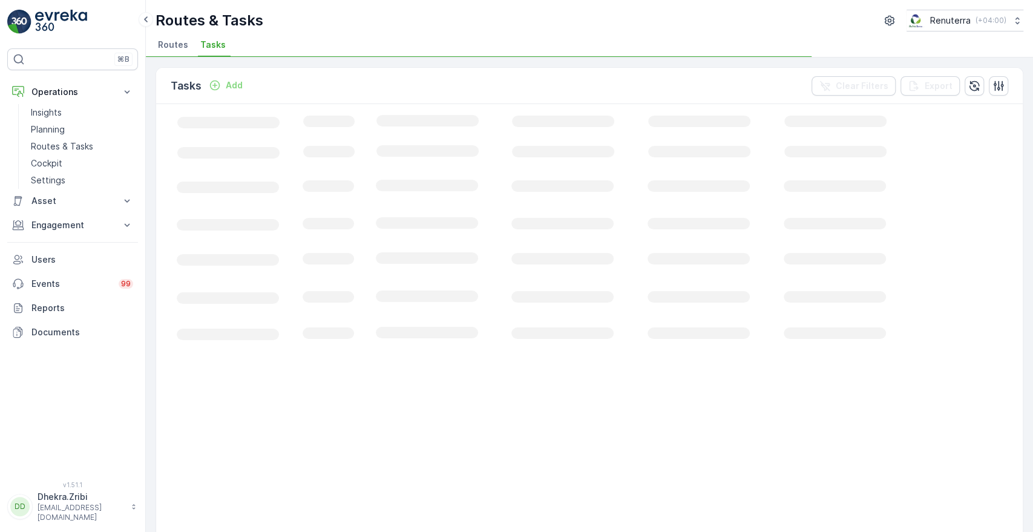
scroll to position [0, 298]
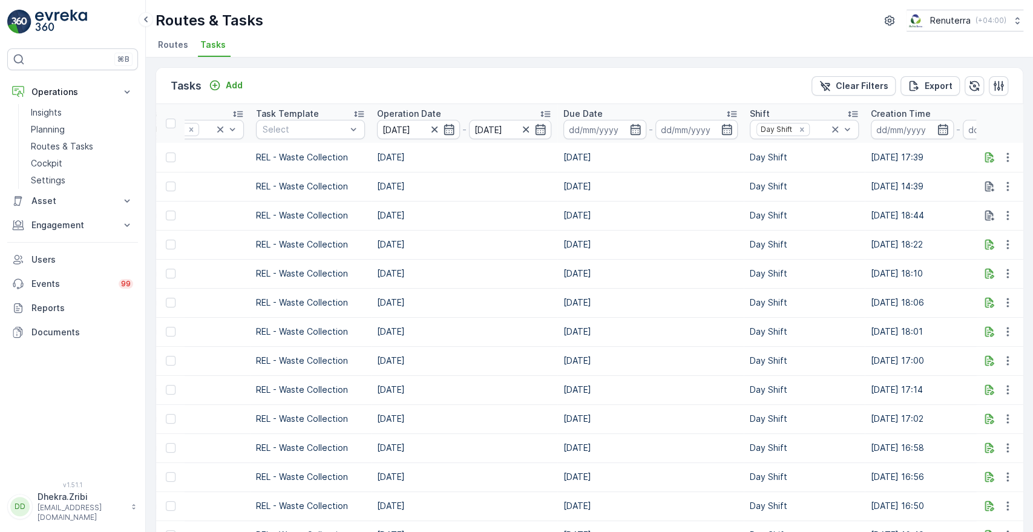
click at [804, 223] on td "Day Shift" at bounding box center [804, 215] width 121 height 29
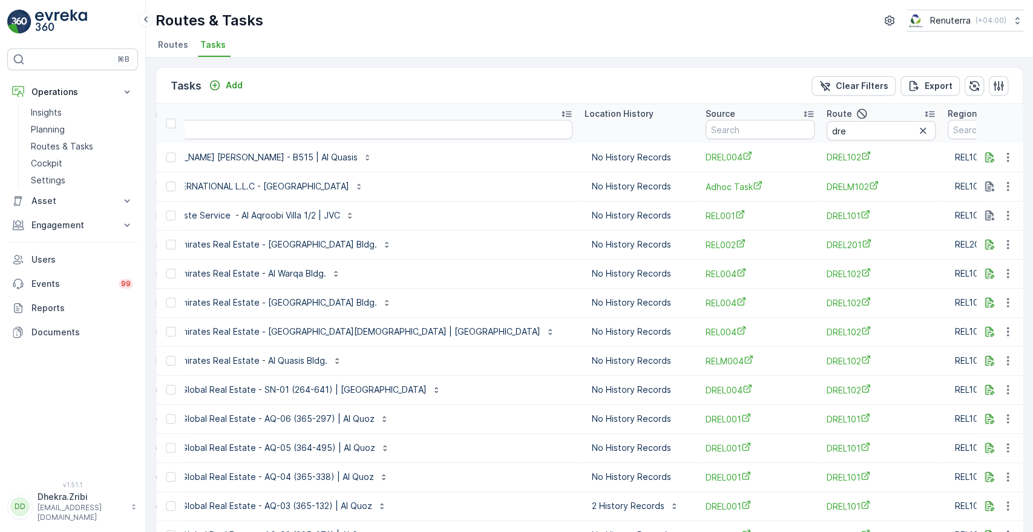
scroll to position [0, 1240]
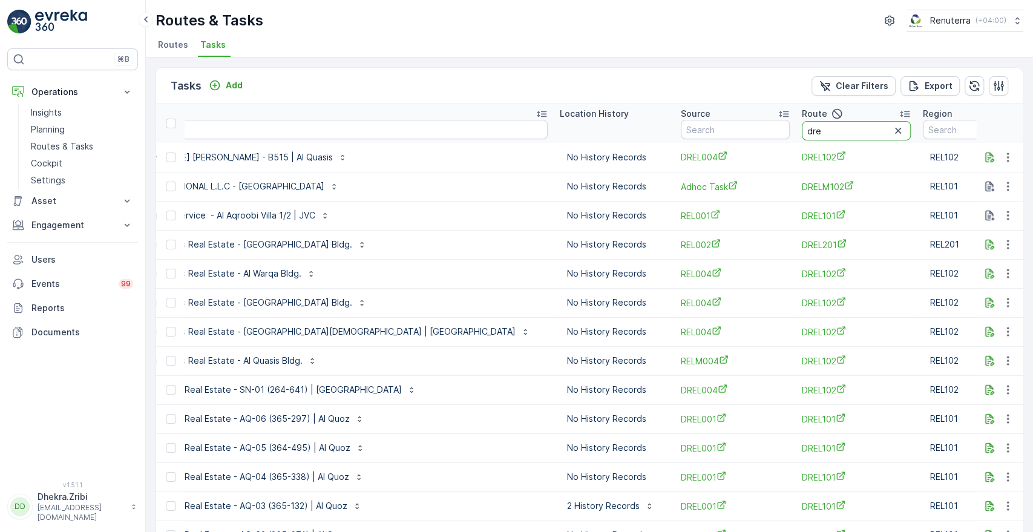
click at [802, 133] on input "dre" at bounding box center [856, 130] width 109 height 19
type input "drelm101"
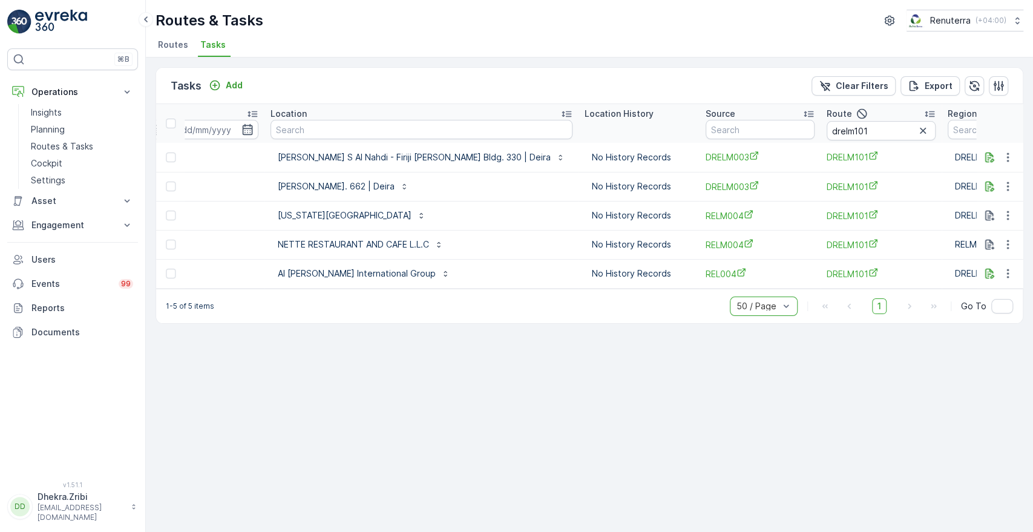
scroll to position [0, 1025]
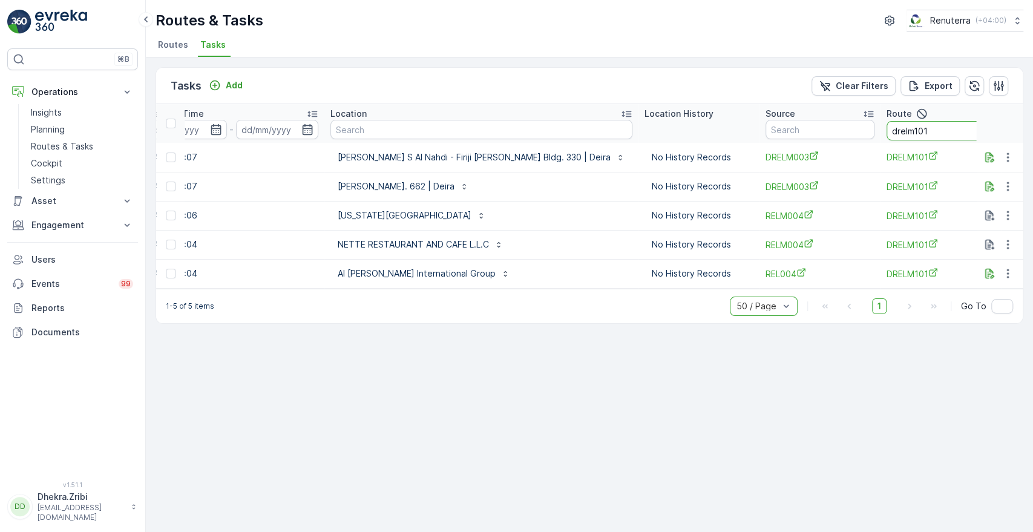
click at [887, 132] on input "drelm101" at bounding box center [941, 130] width 109 height 19
type input "drelm102"
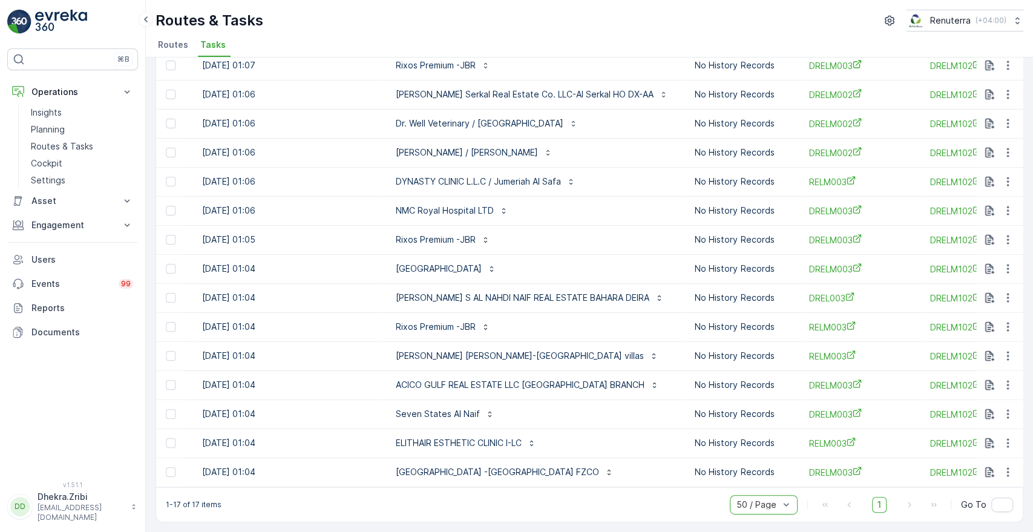
scroll to position [0, 964]
click at [175, 409] on div at bounding box center [171, 414] width 10 height 10
click at [166, 409] on input "checkbox" at bounding box center [166, 409] width 0 height 0
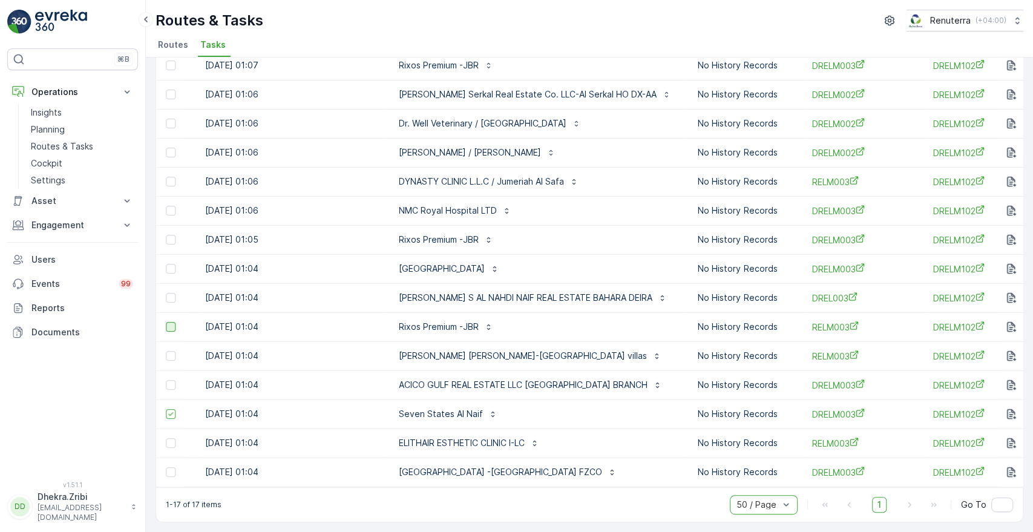
click at [168, 322] on div at bounding box center [171, 327] width 10 height 10
click at [166, 322] on input "checkbox" at bounding box center [166, 322] width 0 height 0
click at [169, 294] on div at bounding box center [171, 298] width 10 height 10
click at [166, 293] on input "checkbox" at bounding box center [166, 293] width 0 height 0
click at [171, 265] on div at bounding box center [171, 269] width 10 height 10
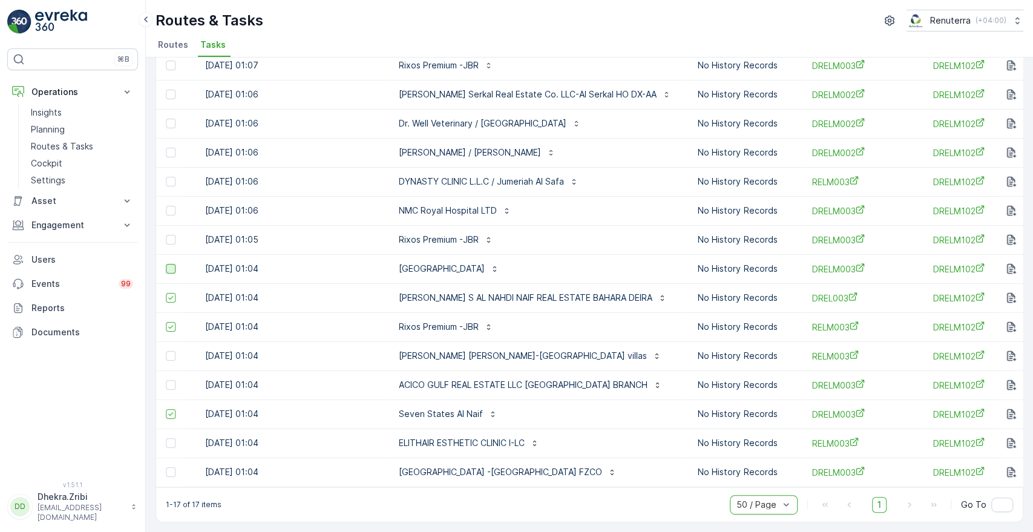
click at [166, 264] on input "checkbox" at bounding box center [166, 264] width 0 height 0
click at [174, 236] on div at bounding box center [171, 240] width 10 height 10
click at [166, 235] on input "checkbox" at bounding box center [166, 235] width 0 height 0
click at [172, 212] on td at bounding box center [170, 210] width 28 height 29
click at [171, 206] on div at bounding box center [171, 211] width 10 height 10
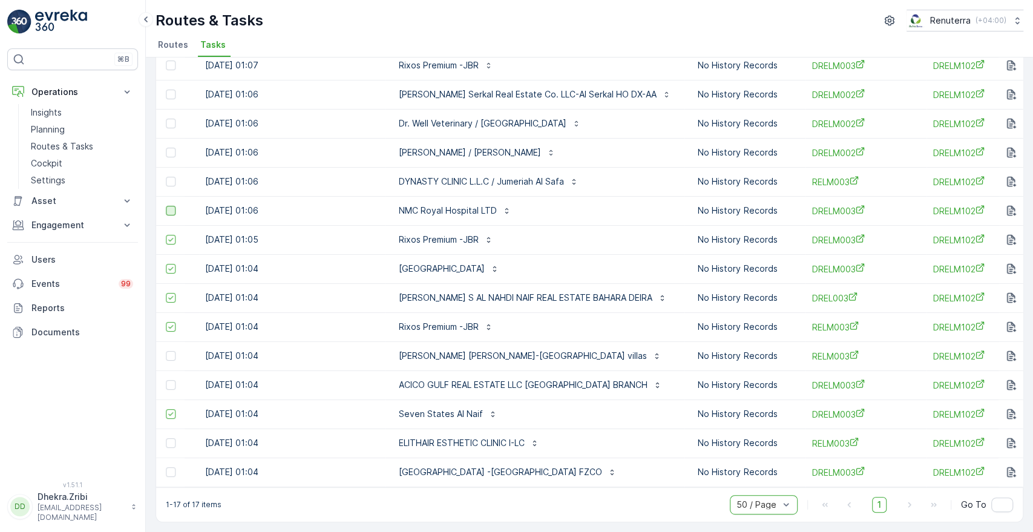
click at [166, 206] on input "checkbox" at bounding box center [166, 206] width 0 height 0
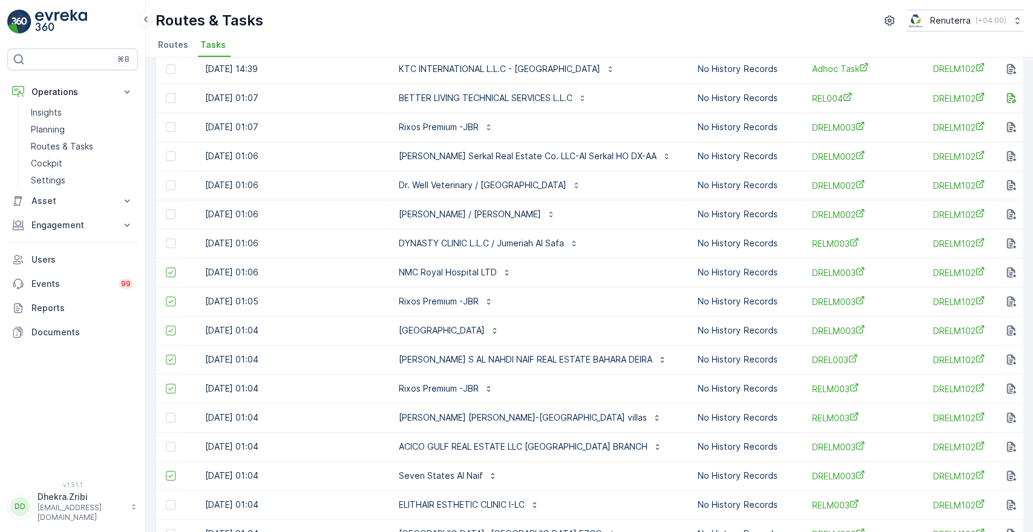
scroll to position [87, 0]
click at [171, 212] on div at bounding box center [171, 216] width 10 height 10
click at [166, 211] on input "checkbox" at bounding box center [166, 211] width 0 height 0
click at [170, 188] on div at bounding box center [171, 187] width 10 height 10
click at [166, 182] on input "checkbox" at bounding box center [166, 182] width 0 height 0
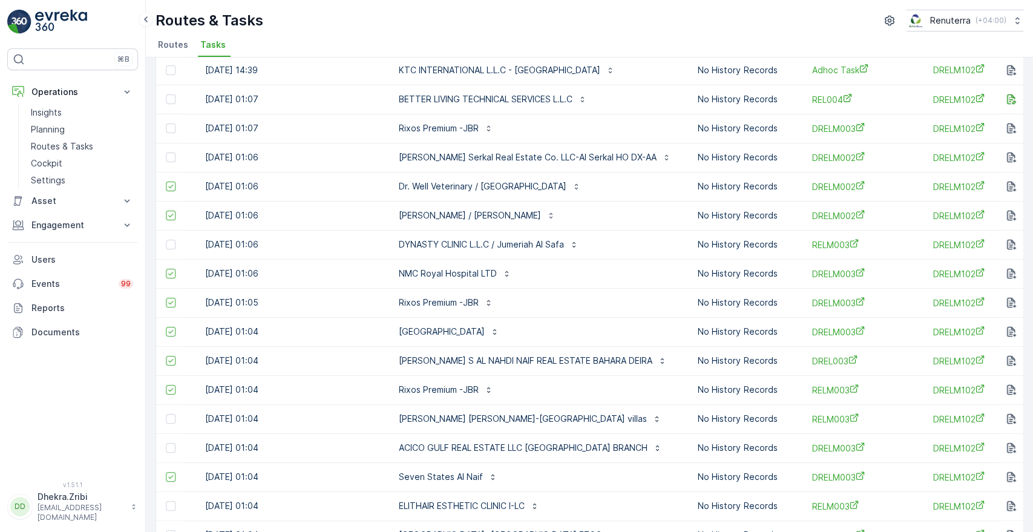
click at [170, 161] on td at bounding box center [170, 157] width 28 height 29
click at [170, 159] on div at bounding box center [171, 158] width 10 height 10
click at [166, 153] on input "checkbox" at bounding box center [166, 153] width 0 height 0
click at [170, 134] on td at bounding box center [170, 128] width 28 height 29
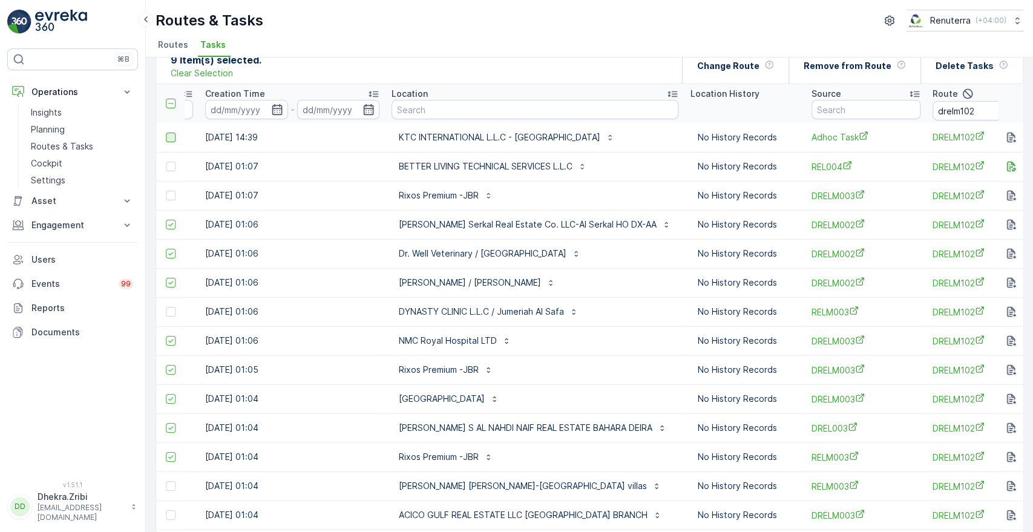
click at [166, 139] on div at bounding box center [171, 138] width 10 height 10
click at [166, 133] on input "checkbox" at bounding box center [166, 133] width 0 height 0
click at [170, 194] on div at bounding box center [171, 196] width 10 height 10
click at [166, 191] on input "checkbox" at bounding box center [166, 191] width 0 height 0
click at [721, 74] on div "Change Route" at bounding box center [735, 66] width 77 height 36
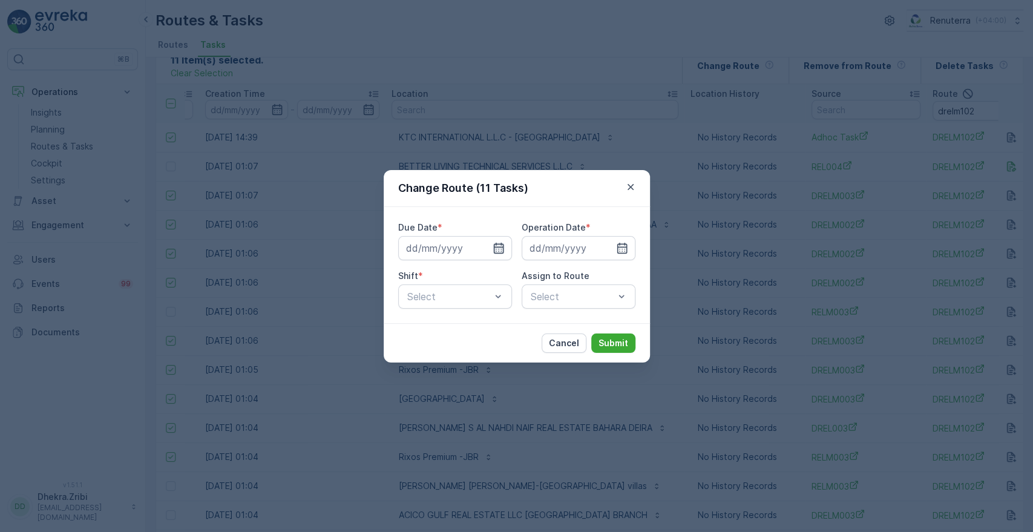
click at [496, 249] on icon "button" at bounding box center [499, 248] width 12 height 12
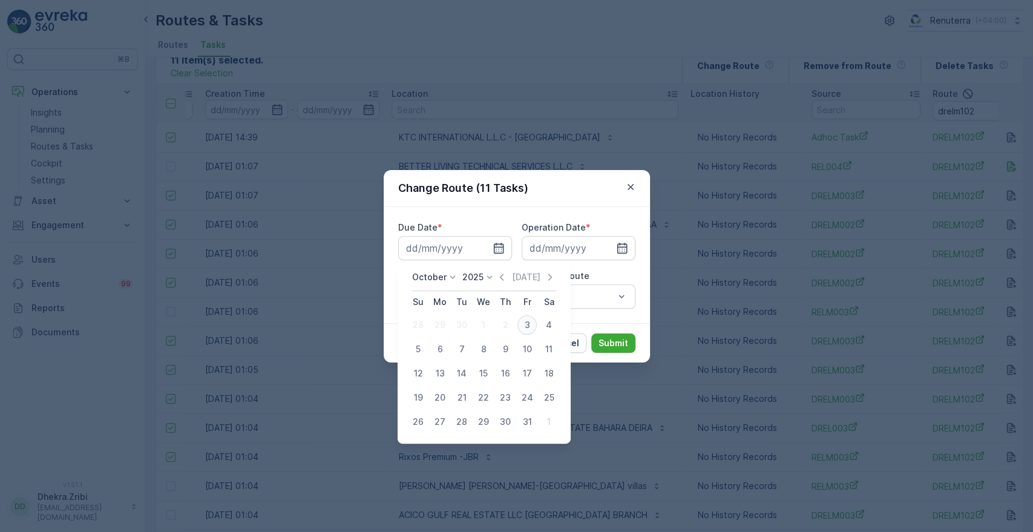
click at [526, 325] on div "3" at bounding box center [527, 324] width 19 height 19
type input "[DATE]"
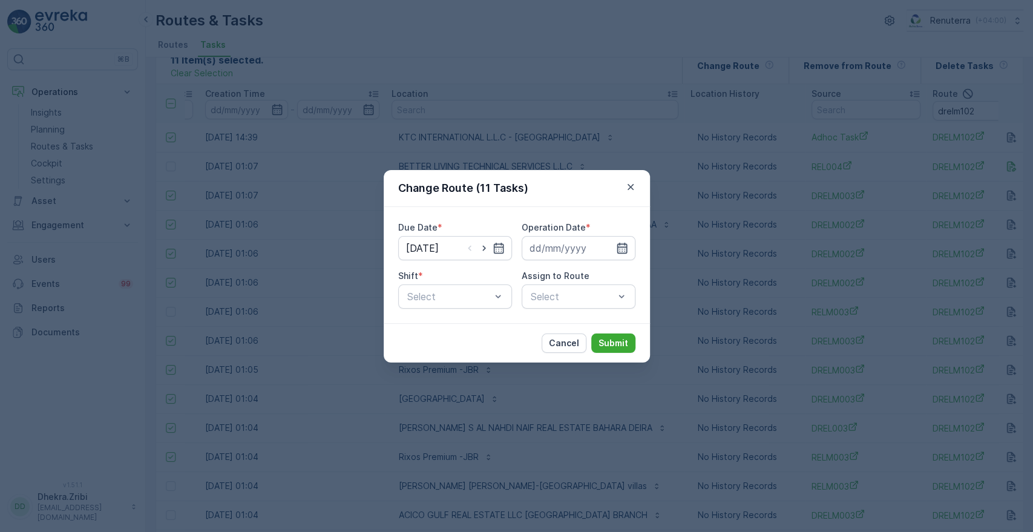
drag, startPoint x: 622, startPoint y: 241, endPoint x: 617, endPoint y: 246, distance: 7.3
click at [621, 243] on icon "button" at bounding box center [622, 248] width 12 height 12
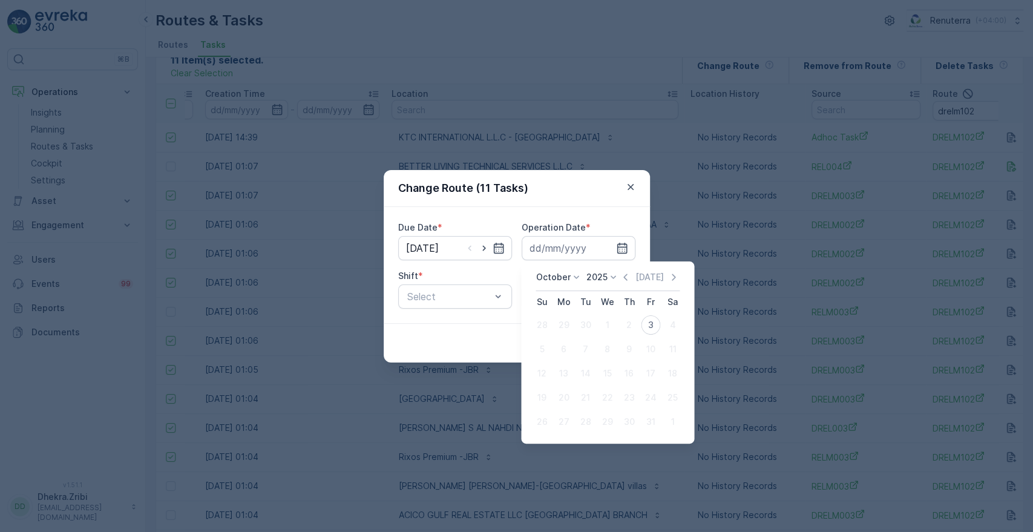
drag, startPoint x: 648, startPoint y: 324, endPoint x: 624, endPoint y: 324, distance: 24.8
click at [642, 324] on div "3" at bounding box center [650, 324] width 19 height 19
type input "[DATE]"
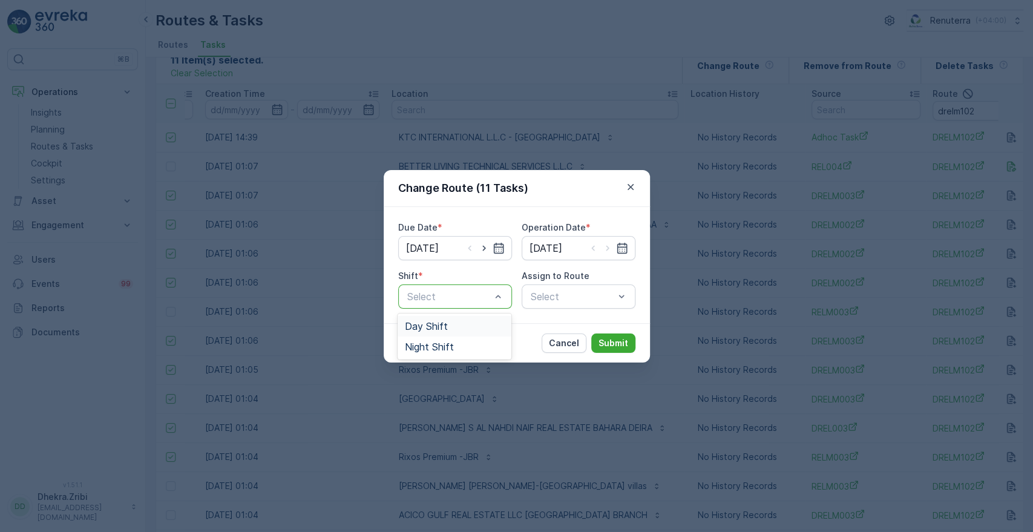
click at [456, 324] on div "Day Shift" at bounding box center [454, 326] width 99 height 11
click at [558, 298] on div "Select" at bounding box center [579, 297] width 114 height 24
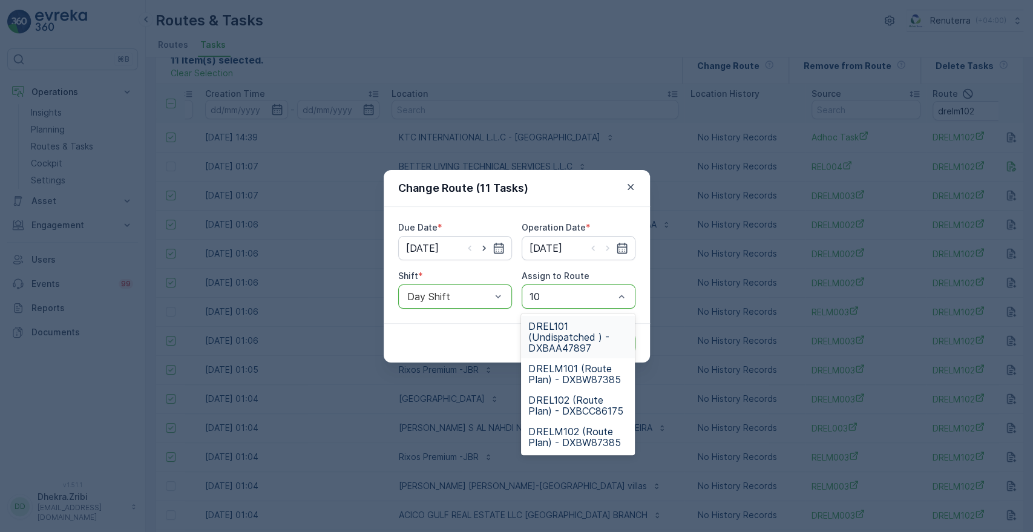
type input "101"
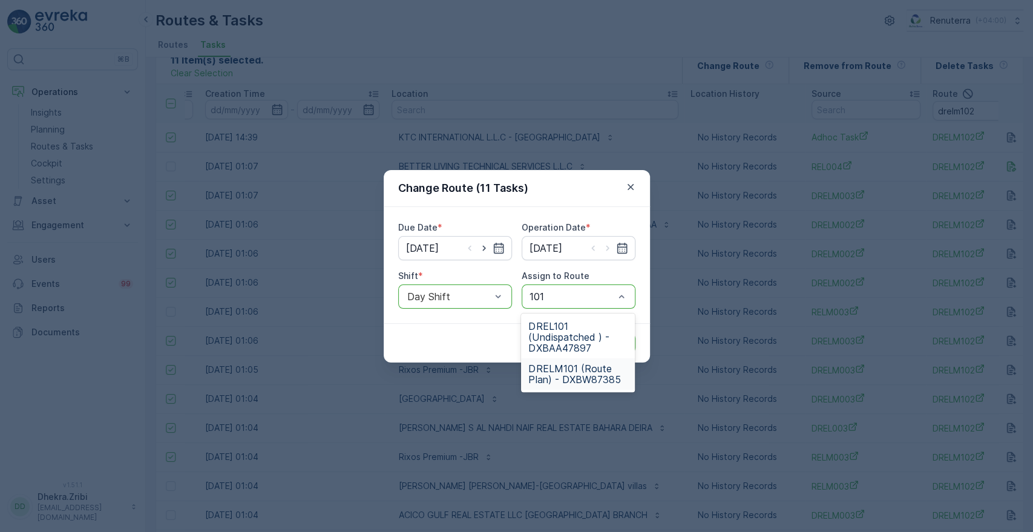
click at [556, 379] on span "DRELM101 (Route Plan) - DXBW87385" at bounding box center [577, 374] width 99 height 22
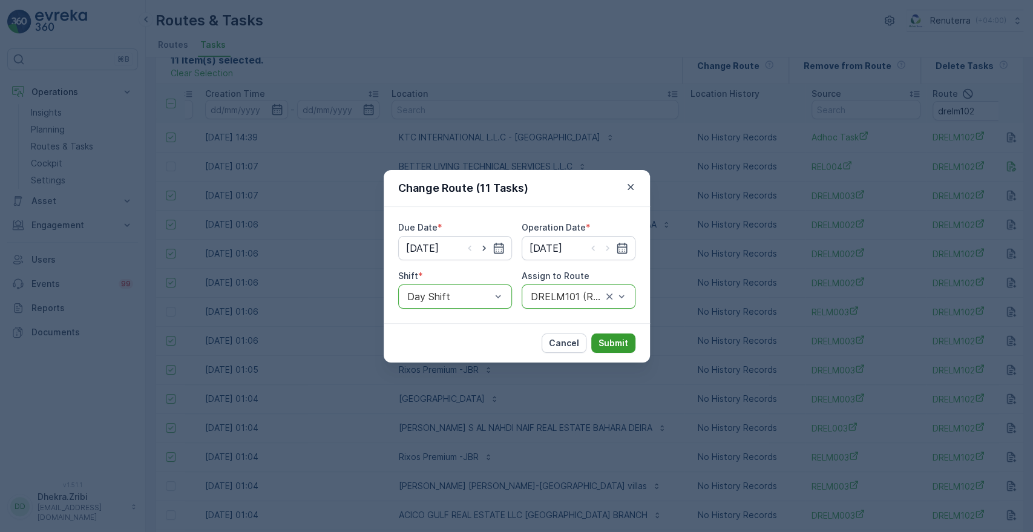
click at [618, 341] on p "Submit" at bounding box center [614, 343] width 30 height 12
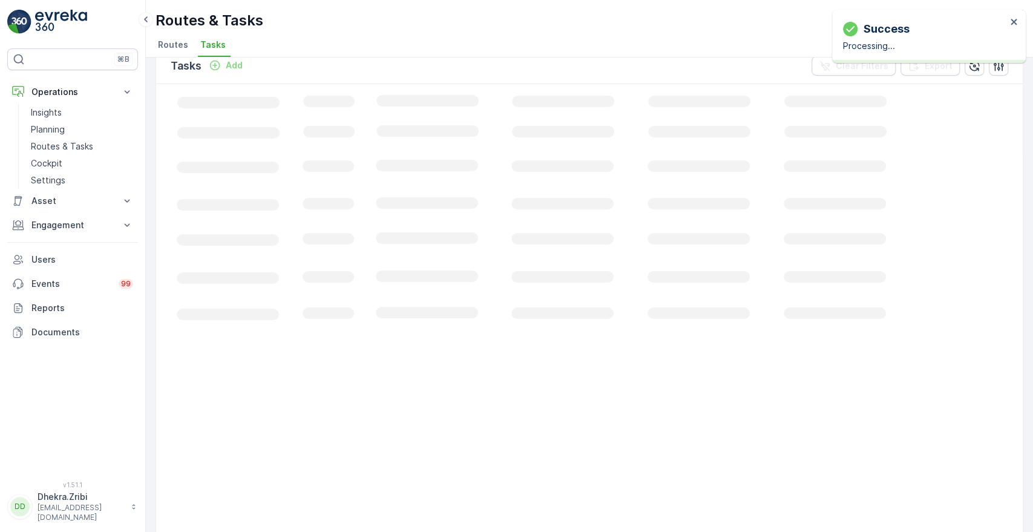
scroll to position [0, 0]
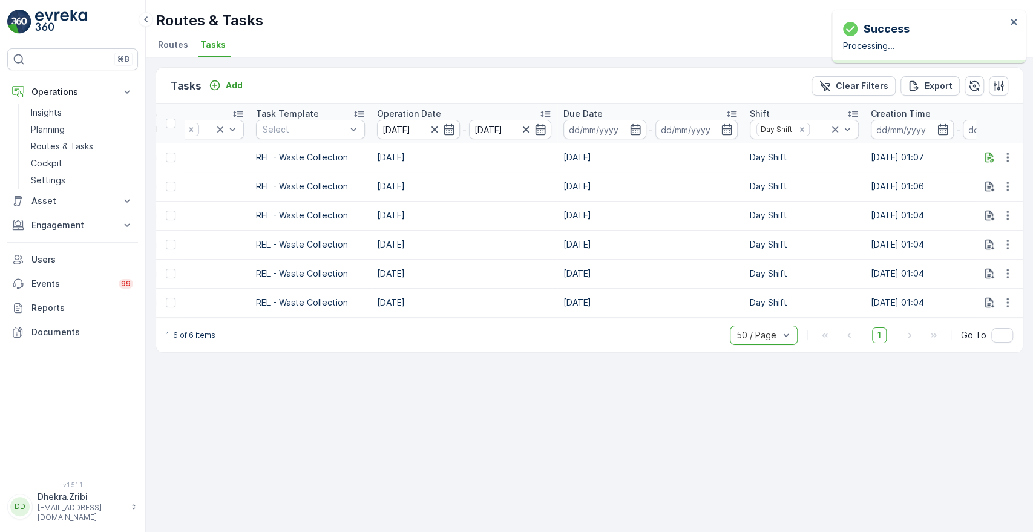
drag, startPoint x: 486, startPoint y: 323, endPoint x: 578, endPoint y: 330, distance: 92.3
click at [578, 330] on div "1-6 of 6 items option 50 / Page, selected. 50 / Page 1 Go To" at bounding box center [589, 335] width 867 height 35
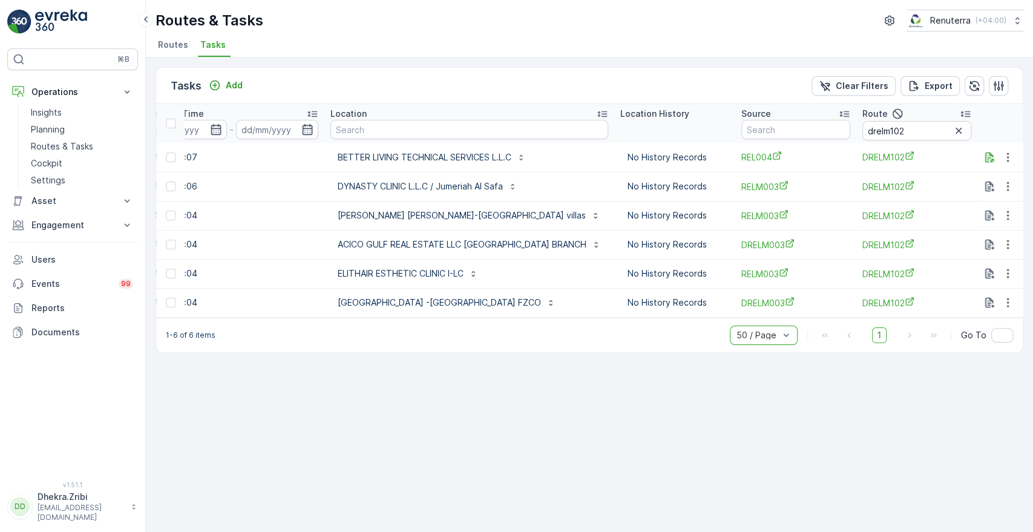
scroll to position [0, 1027]
click at [401, 156] on p "BETTER LIVING TECHNICAL SERVICES L.L.C" at bounding box center [423, 157] width 174 height 12
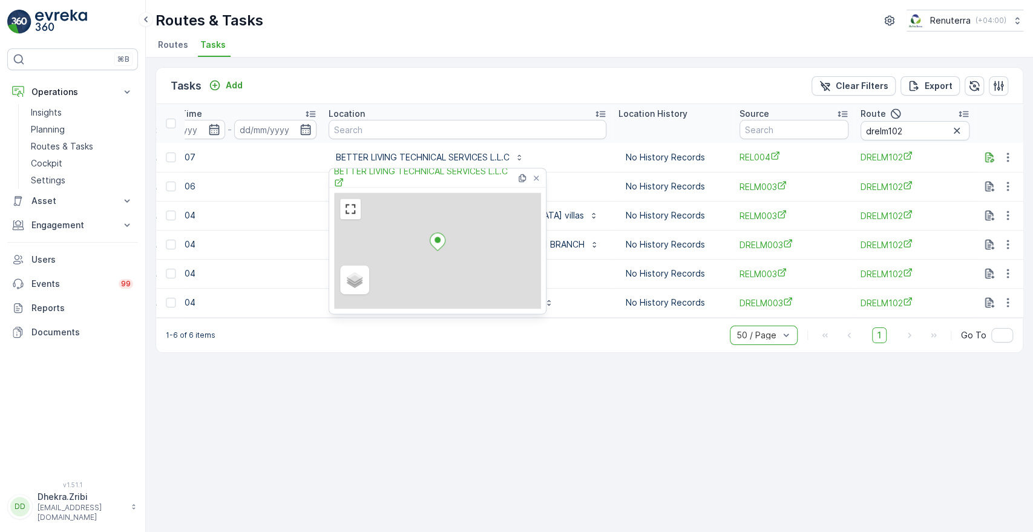
click at [356, 410] on div "Tasks Add Clear Filters Export ID Status Select Operation Dubai REL Task Templa…" at bounding box center [589, 295] width 887 height 475
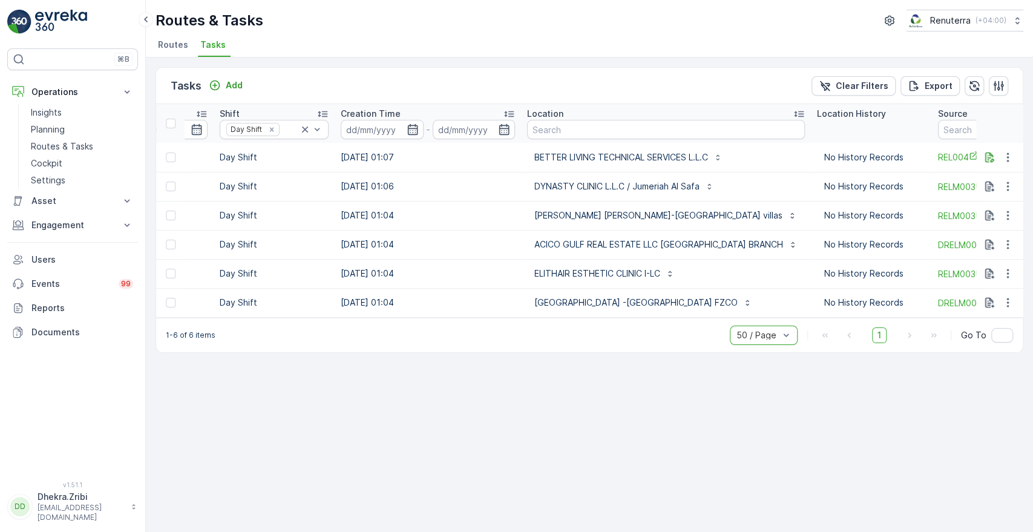
scroll to position [0, 1114]
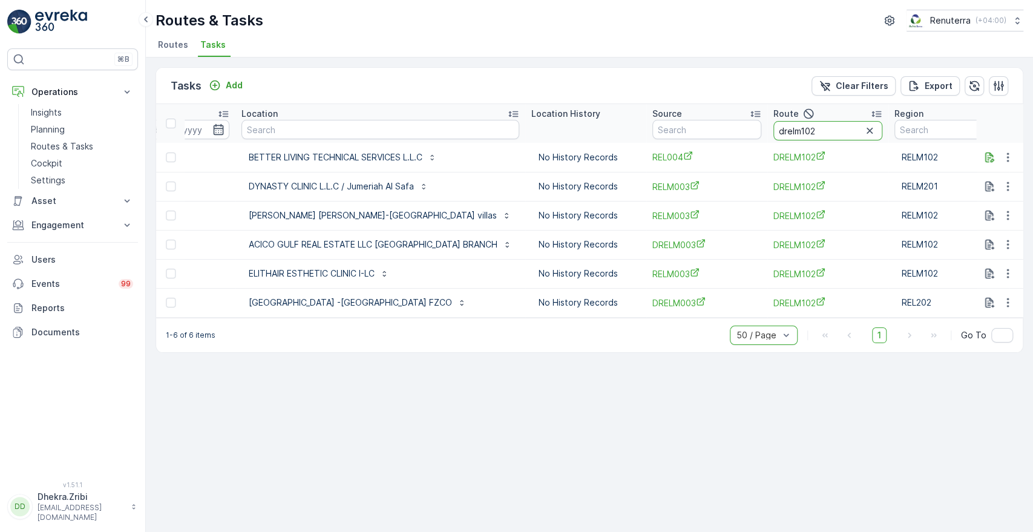
click at [787, 124] on input "drelm102" at bounding box center [828, 130] width 109 height 19
type input "drel"
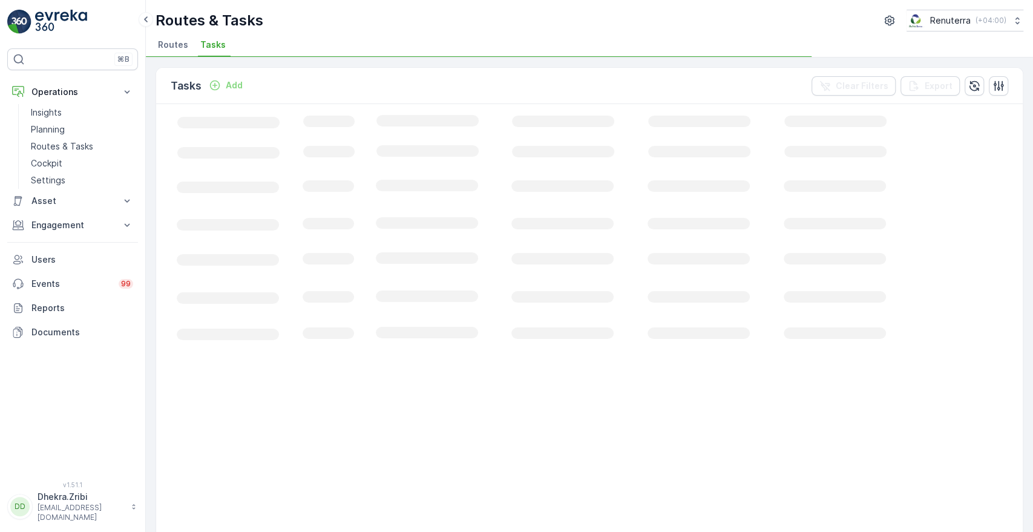
scroll to position [0, 298]
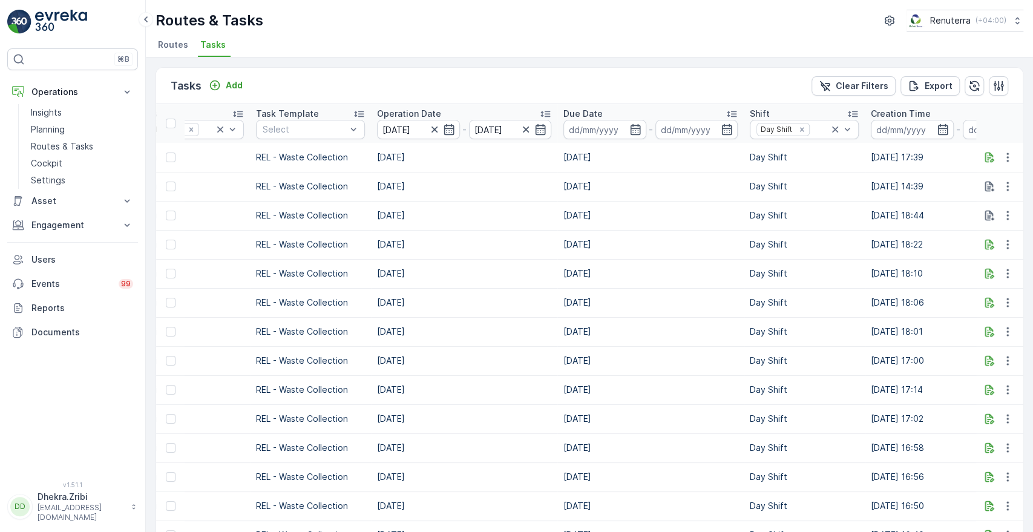
click at [836, 157] on p "Day Shift" at bounding box center [804, 157] width 109 height 12
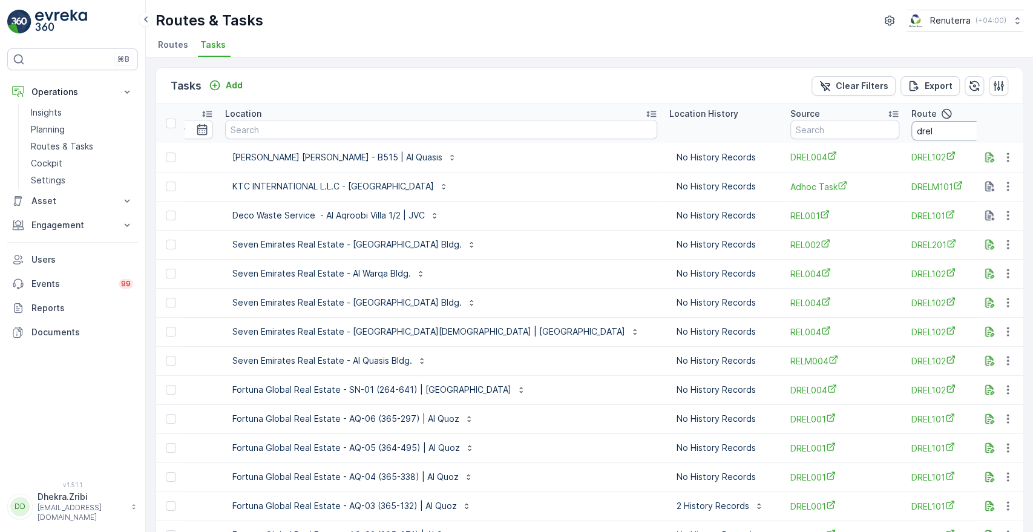
scroll to position [0, 1132]
drag, startPoint x: 906, startPoint y: 131, endPoint x: 883, endPoint y: 140, distance: 25.0
click at [904, 140] on th "Route drel" at bounding box center [964, 123] width 121 height 39
type input "drel101"
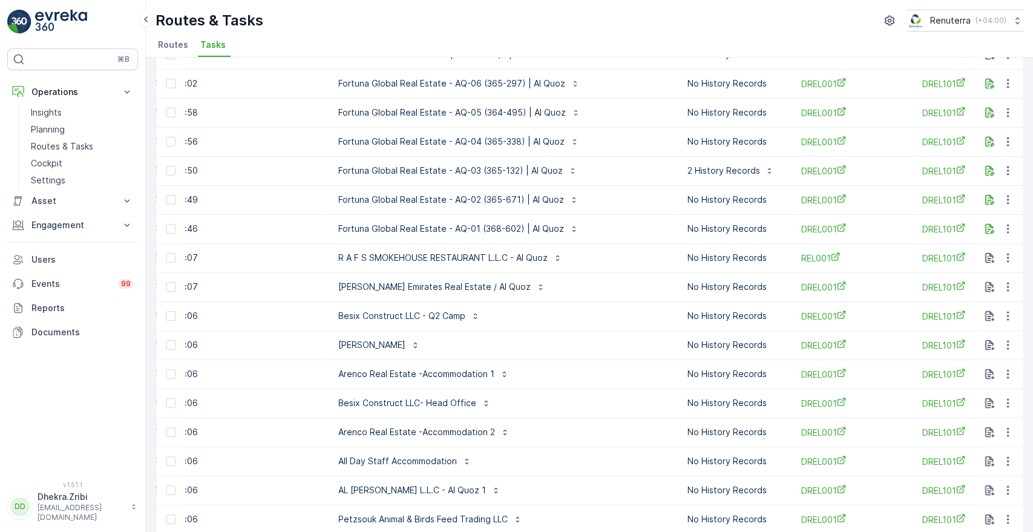
scroll to position [134, 0]
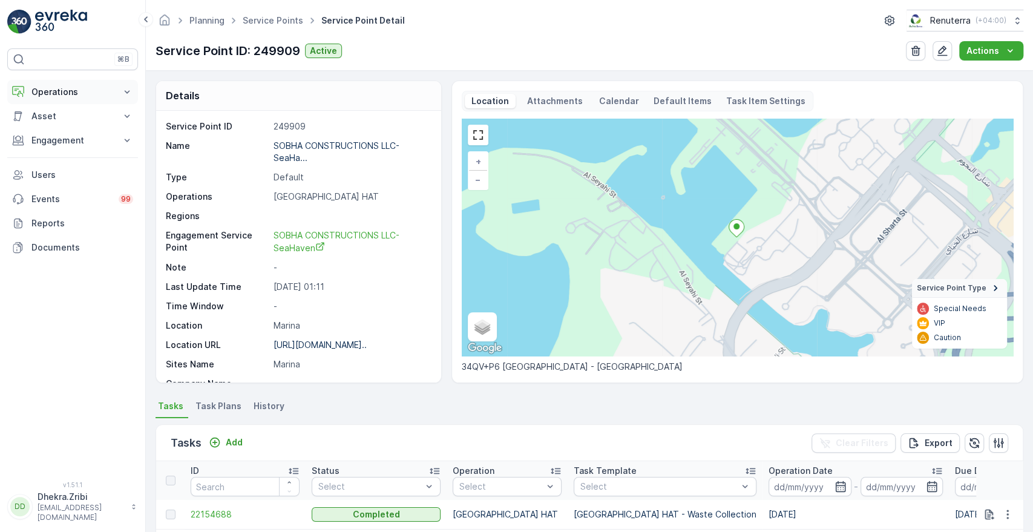
click at [102, 90] on p "Operations" at bounding box center [72, 92] width 82 height 12
click at [95, 128] on link "Planning" at bounding box center [82, 129] width 112 height 17
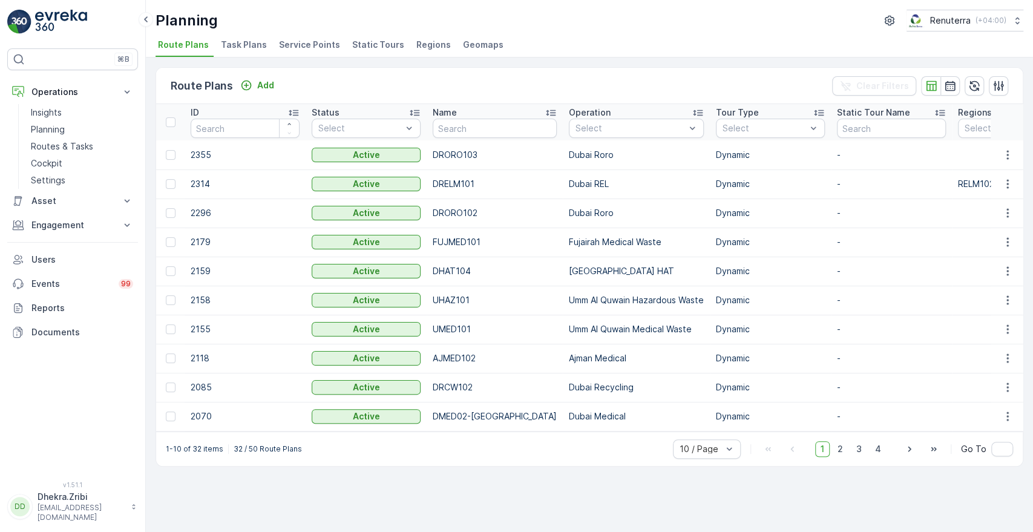
drag, startPoint x: 279, startPoint y: 33, endPoint x: 294, endPoint y: 43, distance: 17.8
click at [281, 35] on div "Planning Renuterra ( +04:00 ) Route Plans Task Plans Service Points Static Tour…" at bounding box center [589, 29] width 887 height 58
click at [300, 43] on span "Service Points" at bounding box center [309, 45] width 61 height 12
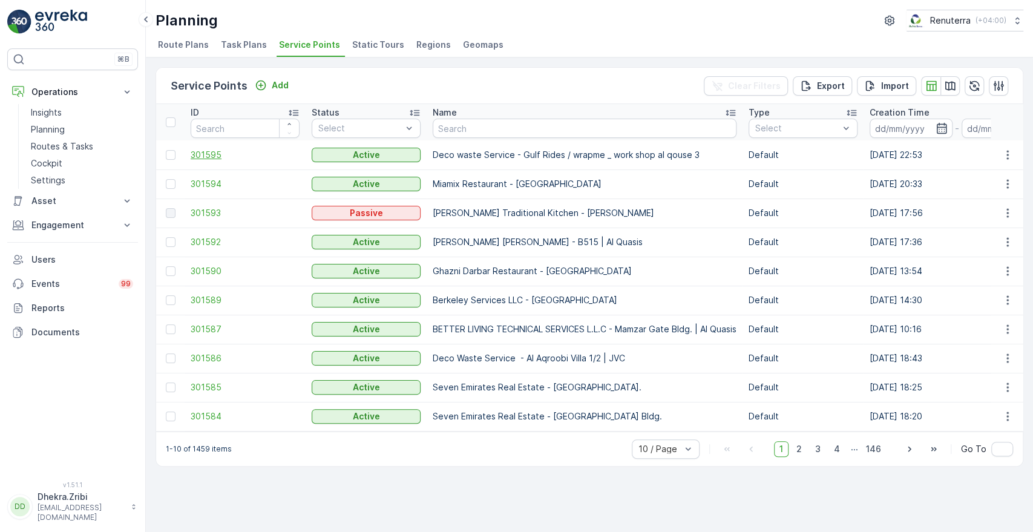
click at [214, 157] on span "301595" at bounding box center [245, 155] width 109 height 12
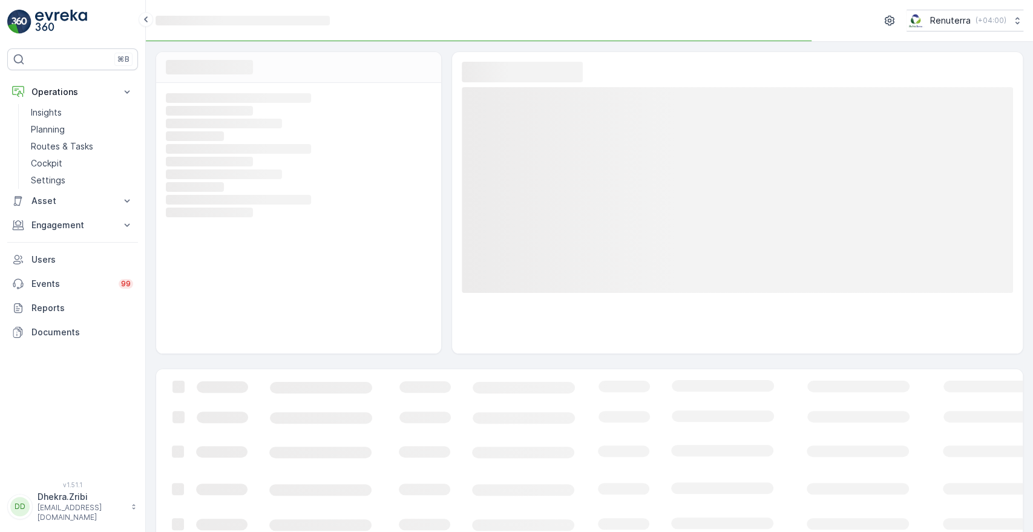
scroll to position [42, 0]
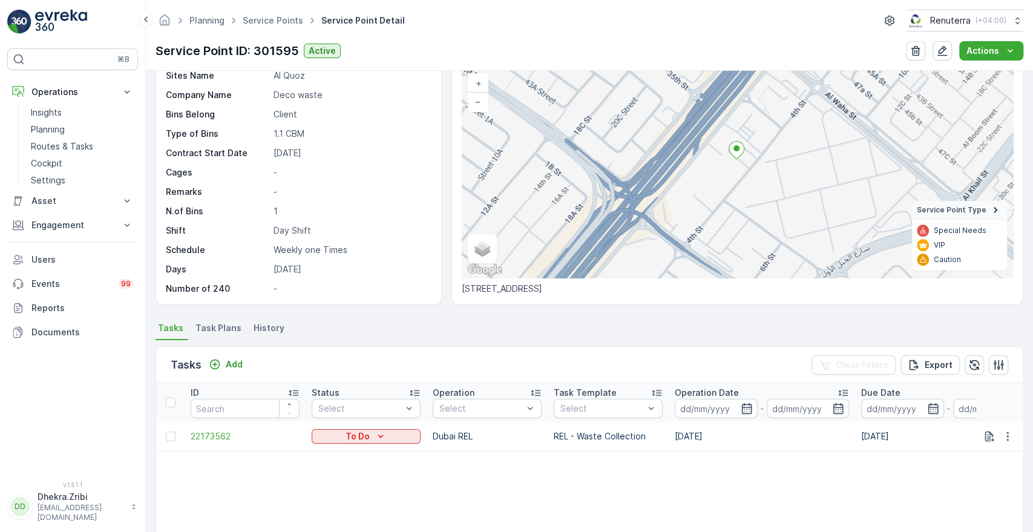
scroll to position [134, 0]
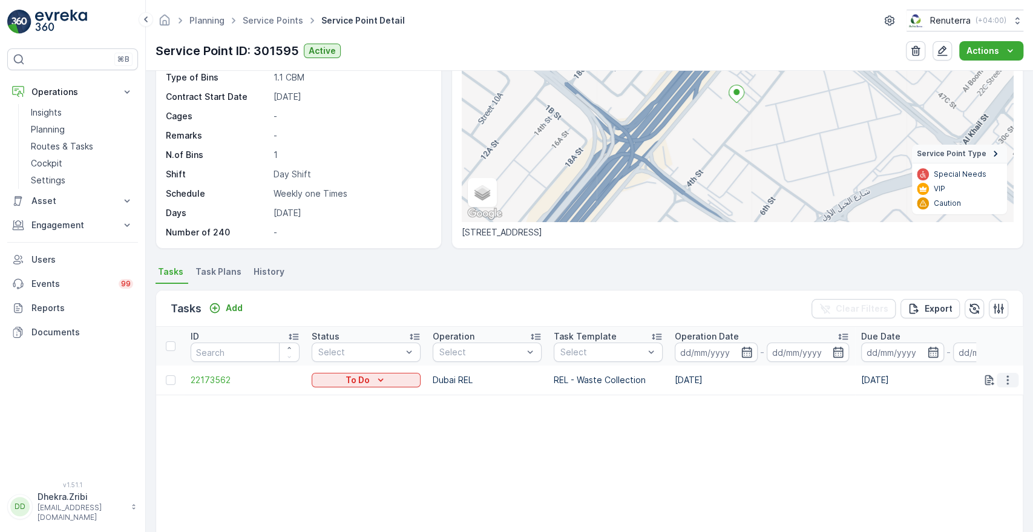
click at [1002, 378] on icon "button" at bounding box center [1008, 380] width 12 height 12
click at [982, 427] on span "Change Route" at bounding box center [976, 432] width 59 height 12
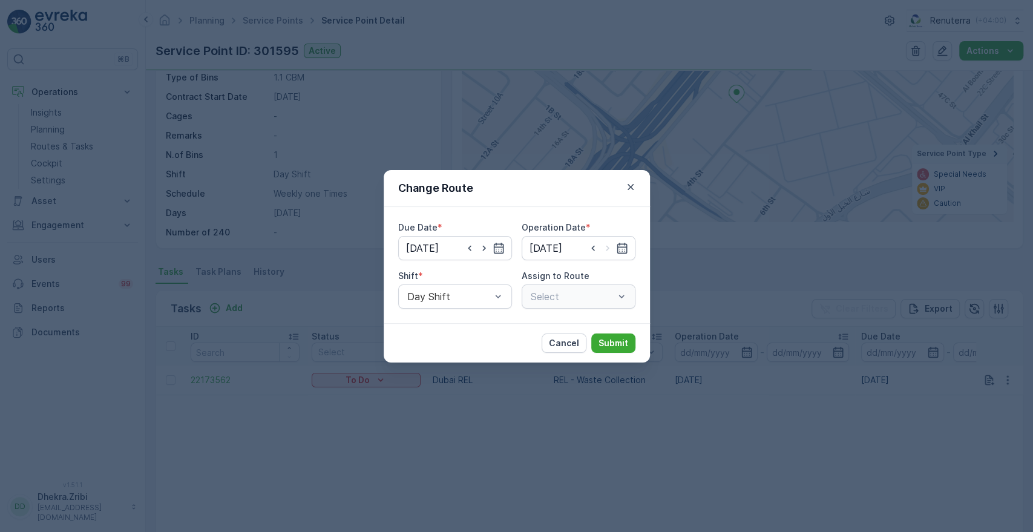
type input "04.10.2025"
click at [470, 247] on icon "button" at bounding box center [470, 248] width 12 height 12
type input "[DATE]"
click at [623, 245] on icon "button" at bounding box center [622, 248] width 12 height 12
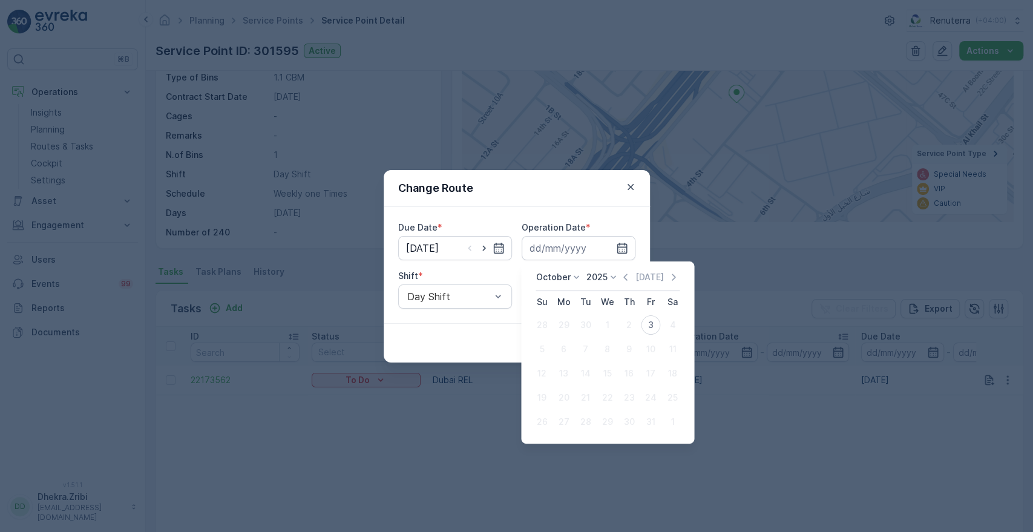
click at [647, 326] on div "3" at bounding box center [650, 324] width 19 height 19
type input "[DATE]"
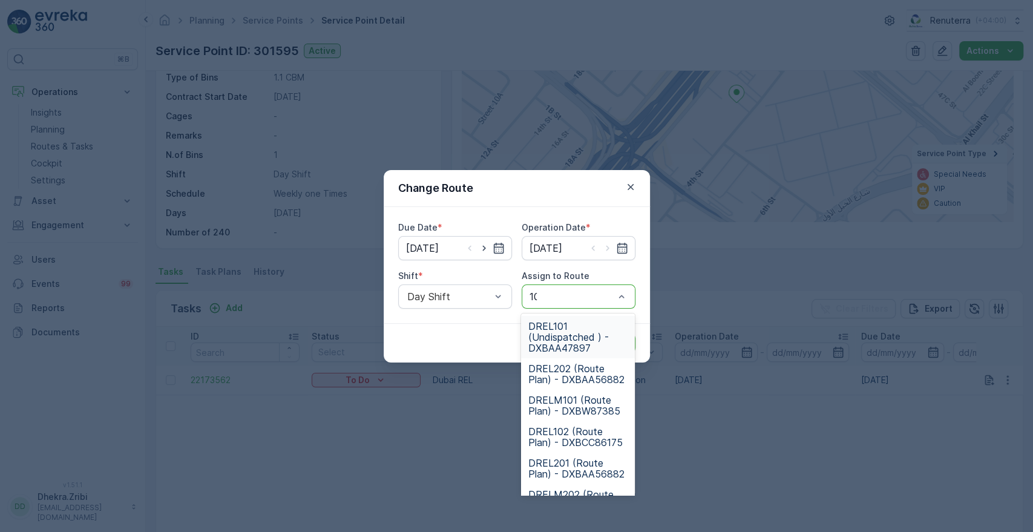
type input "101"
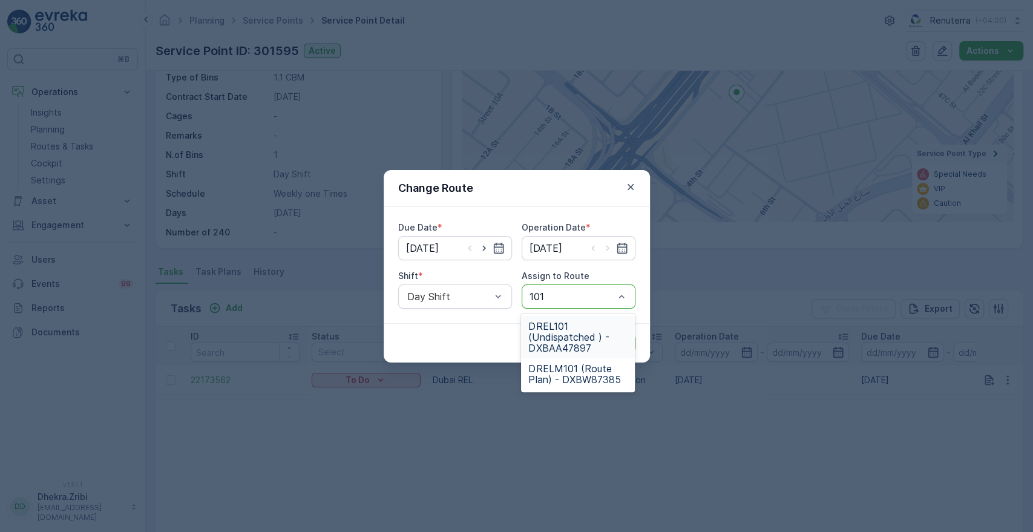
click at [575, 320] on div "DREL101 (Undispatched ) - DXBAA47897" at bounding box center [578, 337] width 114 height 42
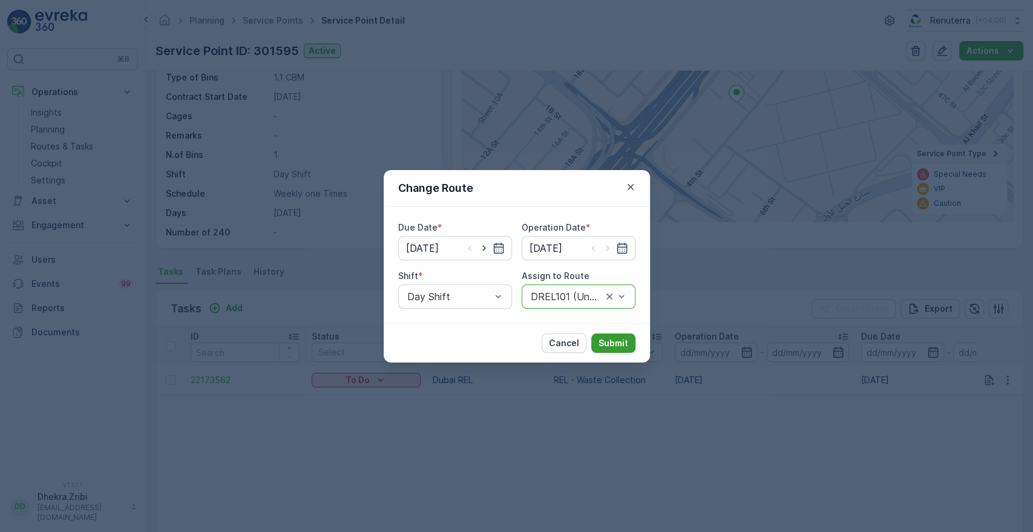
click at [619, 340] on p "Submit" at bounding box center [614, 343] width 30 height 12
